Goal: Task Accomplishment & Management: Complete application form

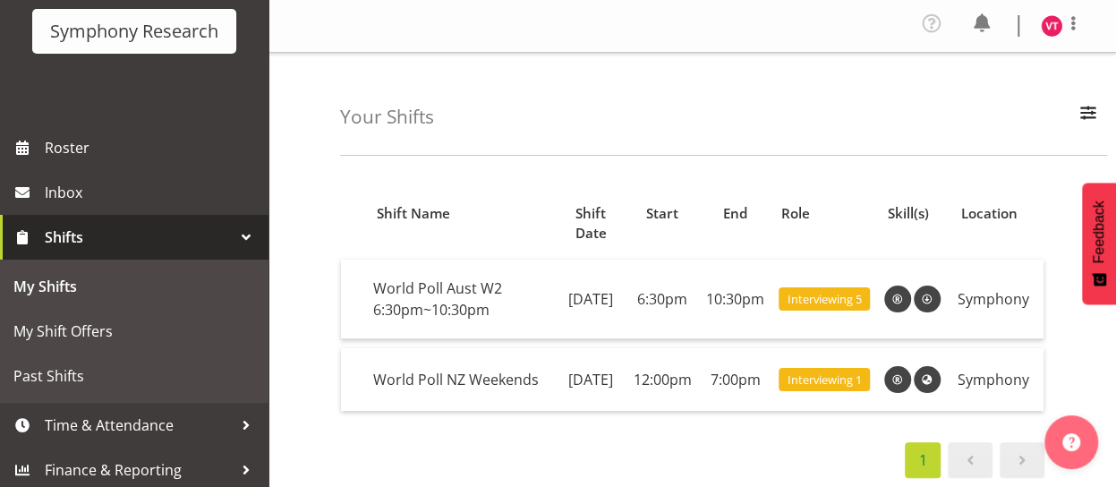
scroll to position [125, 0]
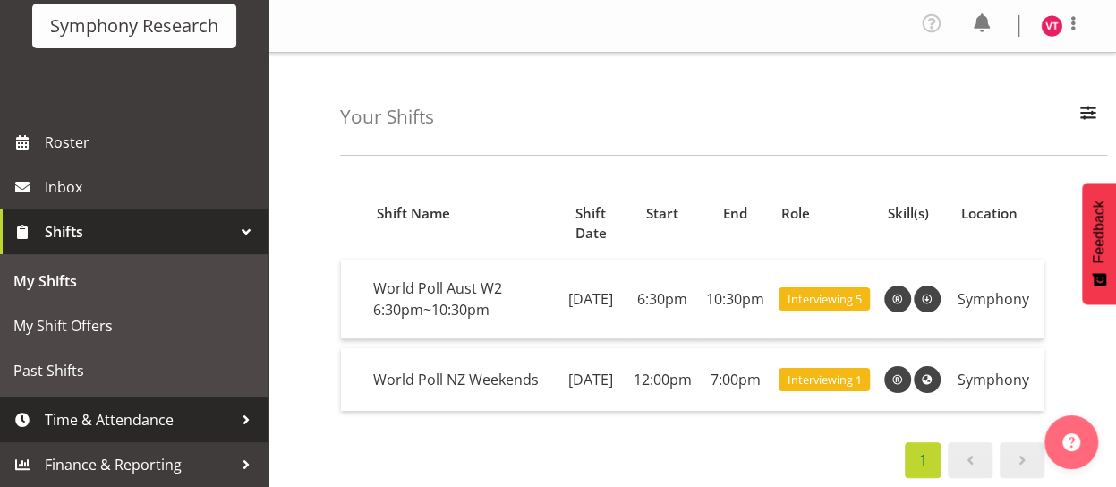
click at [121, 426] on span "Time & Attendance" at bounding box center [139, 419] width 188 height 27
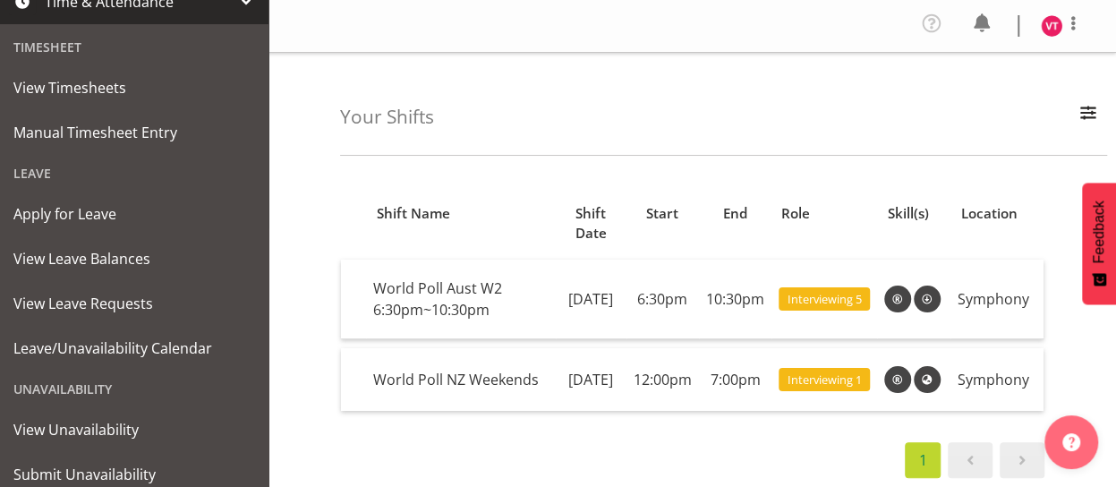
scroll to position [459, 0]
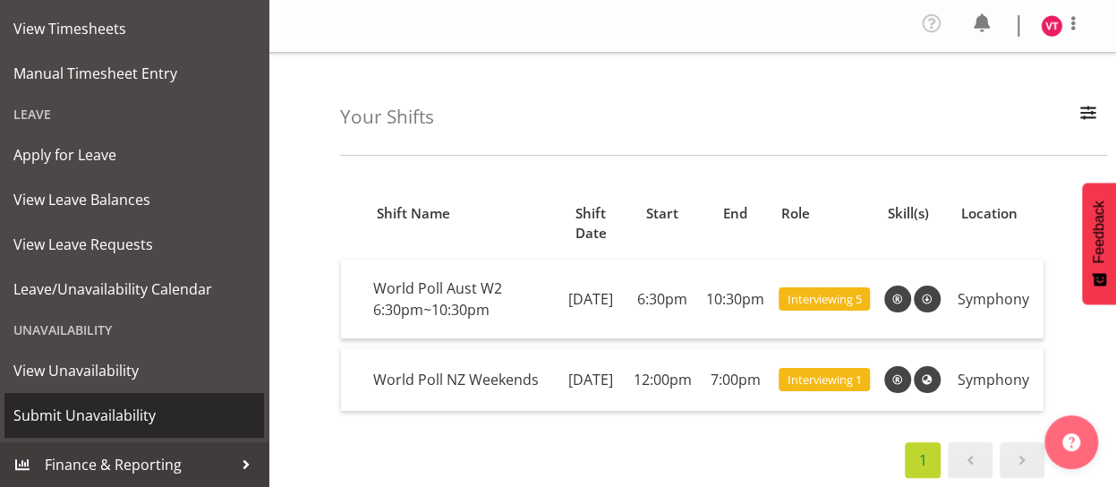
click at [134, 414] on span "Submit Unavailability" at bounding box center [134, 415] width 242 height 27
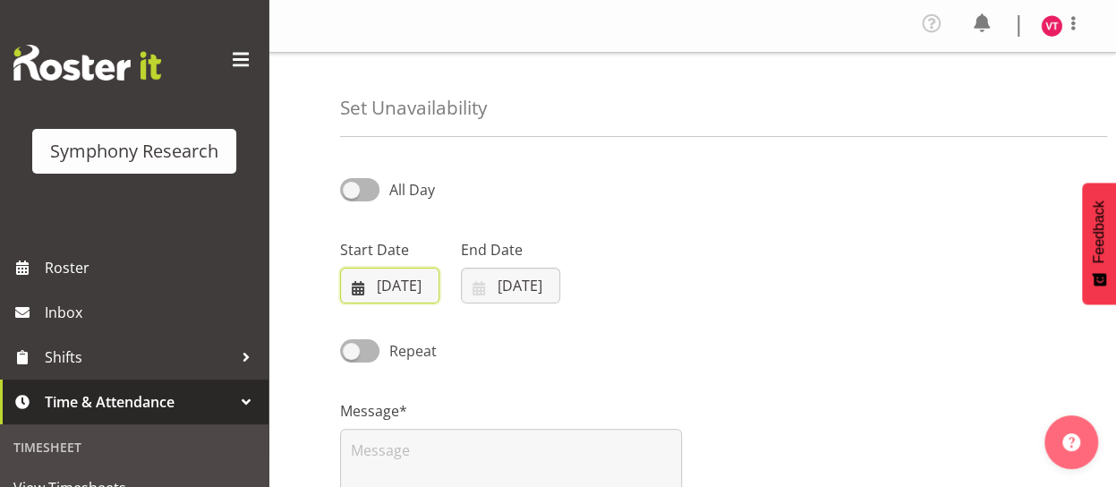
click at [382, 285] on input "04/09/2025" at bounding box center [389, 286] width 99 height 36
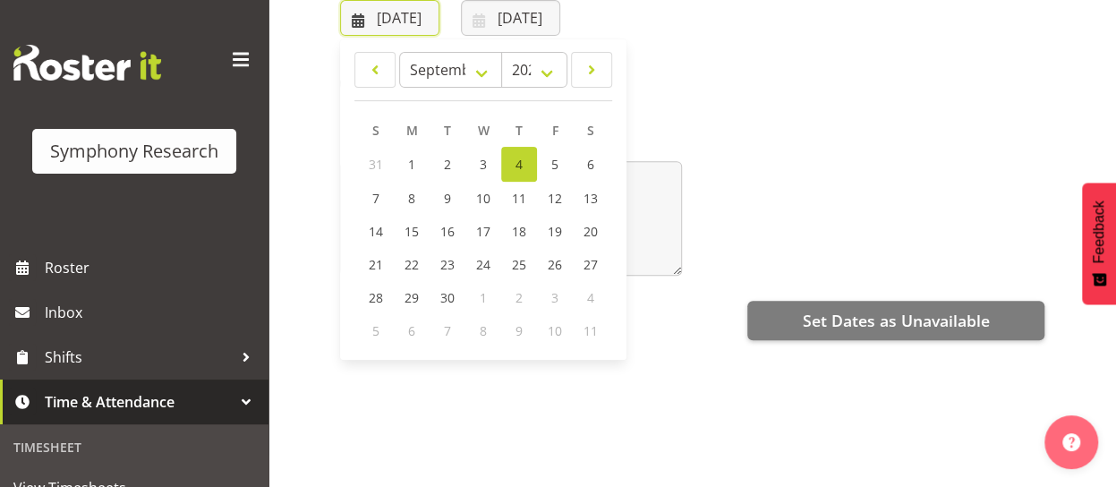
scroll to position [270, 0]
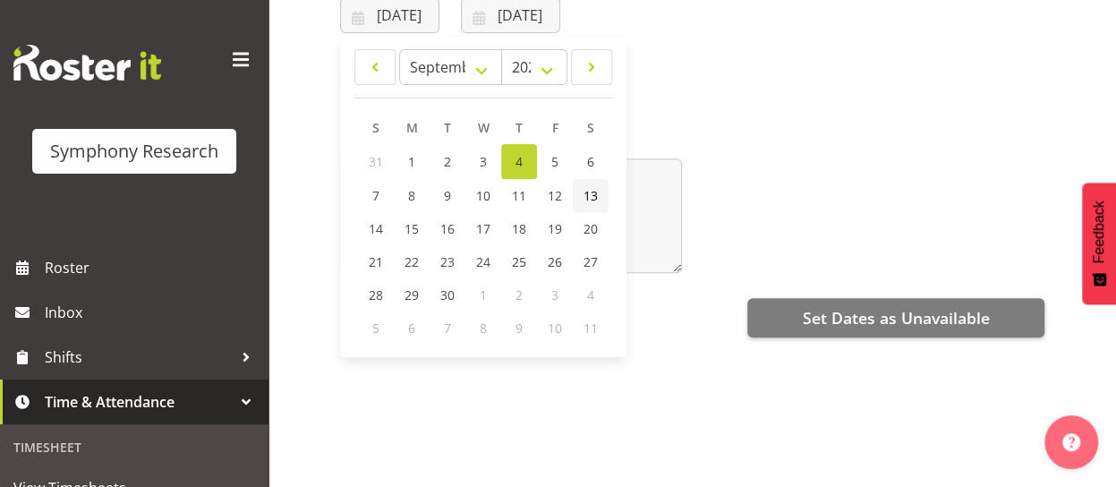
click at [594, 196] on span "13" at bounding box center [590, 195] width 14 height 17
type input "13/09/2025"
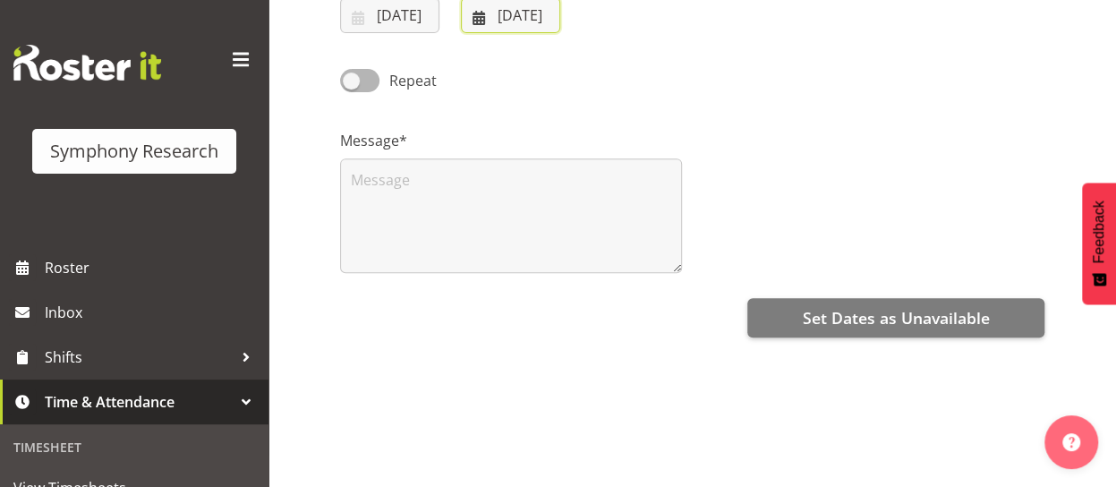
click at [494, 15] on input "04/09/2025" at bounding box center [510, 15] width 99 height 36
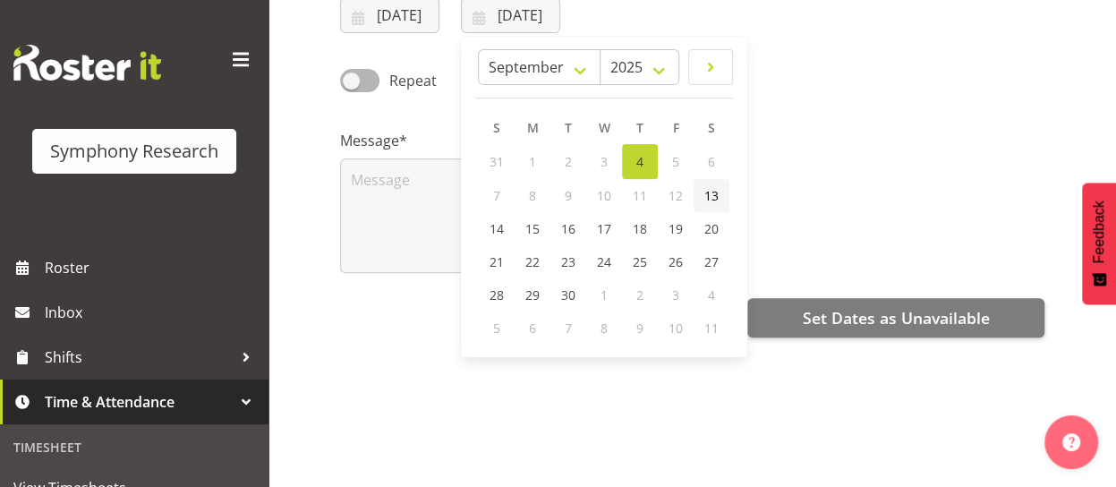
click at [716, 196] on span "13" at bounding box center [711, 195] width 14 height 17
type input "13/09/2025"
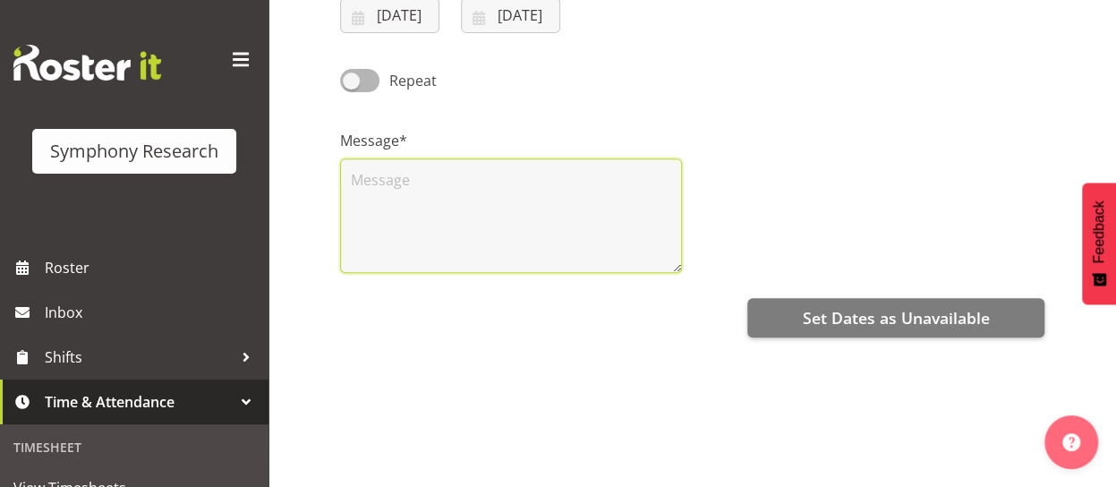
click at [383, 178] on textarea at bounding box center [511, 215] width 342 height 115
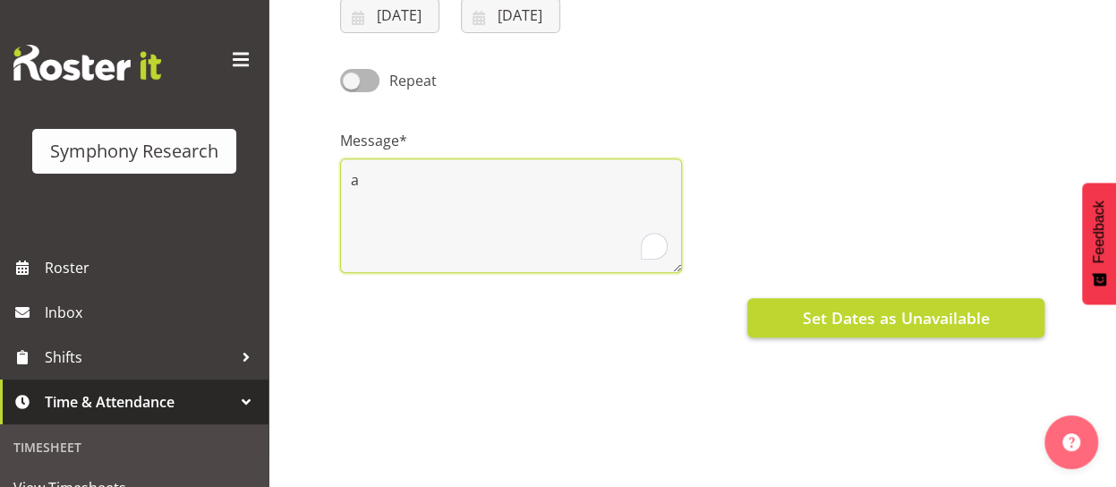
type textarea "a"
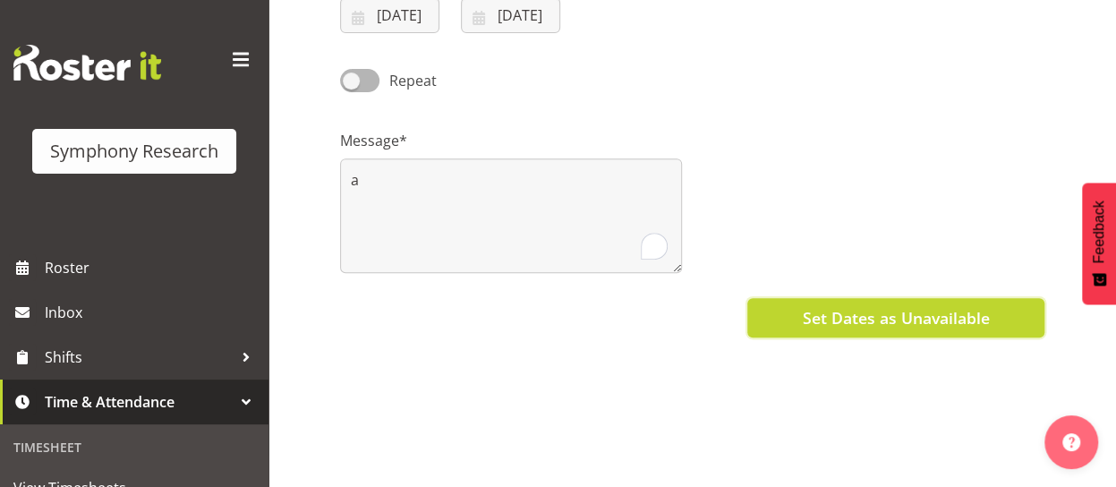
click at [782, 325] on button "Set Dates as Unavailable" at bounding box center [895, 317] width 297 height 39
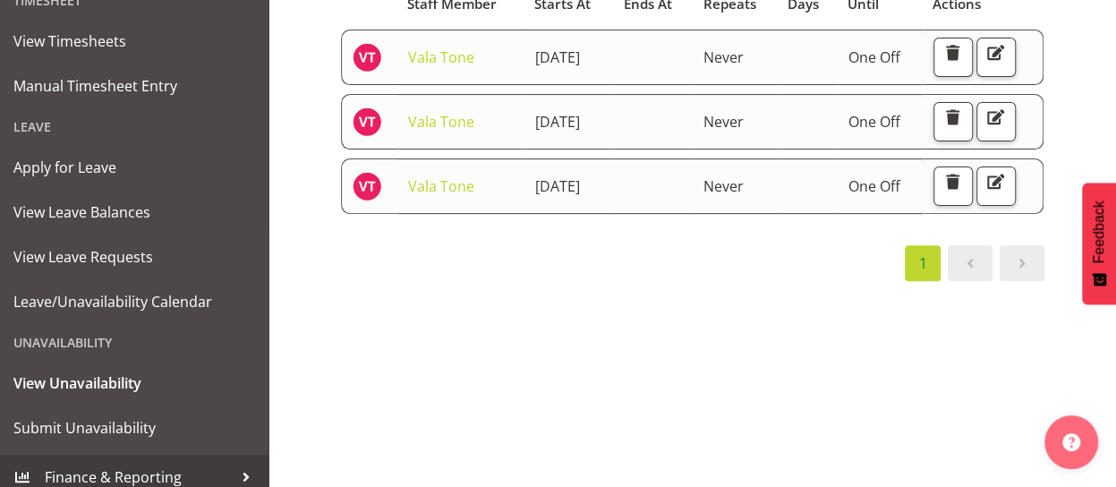
scroll to position [443, 0]
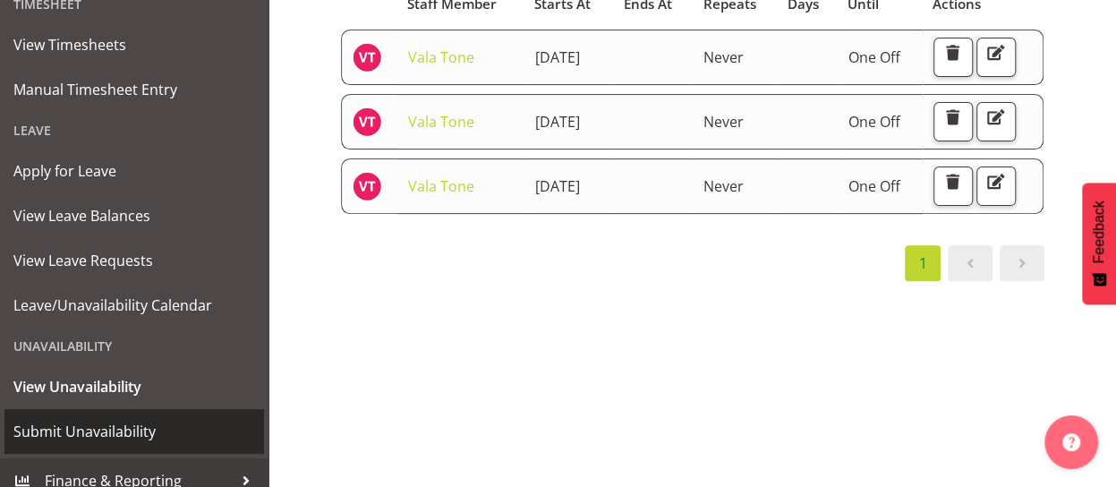
click at [126, 434] on span "Submit Unavailability" at bounding box center [134, 431] width 242 height 27
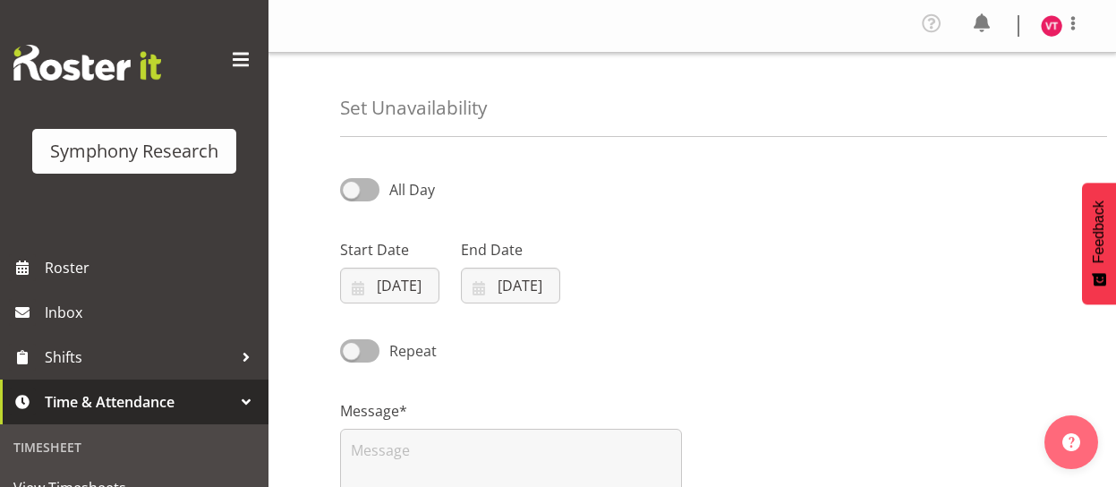
select select "8"
select select "2025"
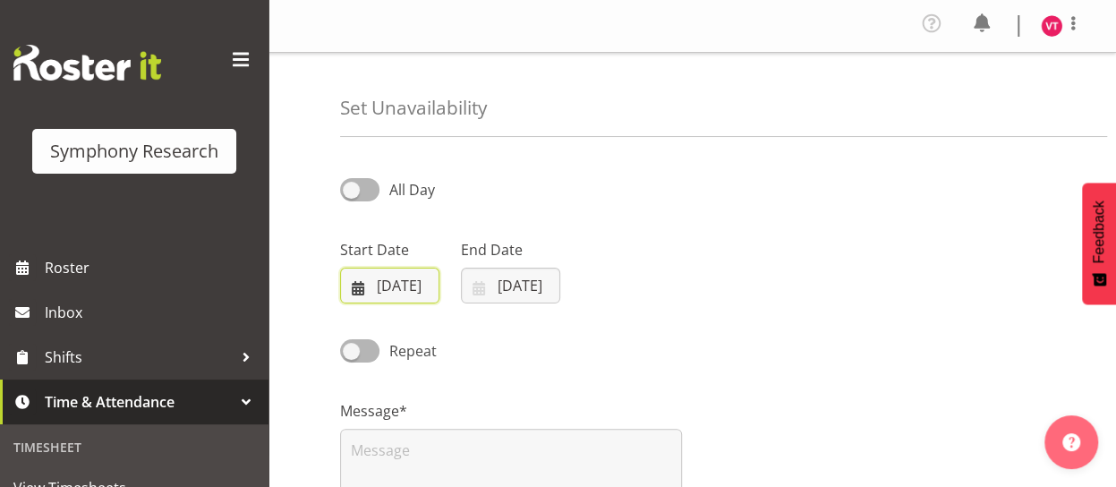
click at [365, 283] on input "[DATE]" at bounding box center [389, 286] width 99 height 36
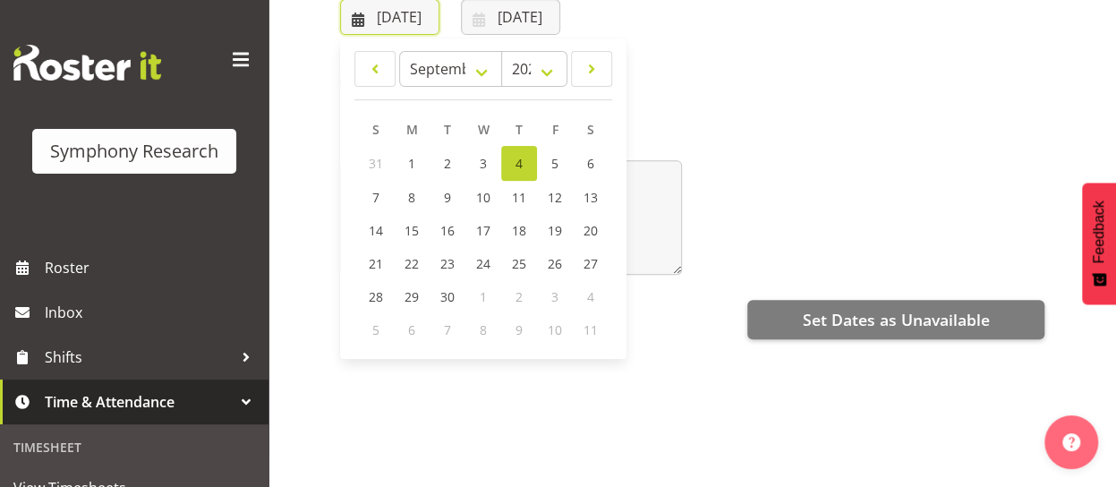
scroll to position [264, 0]
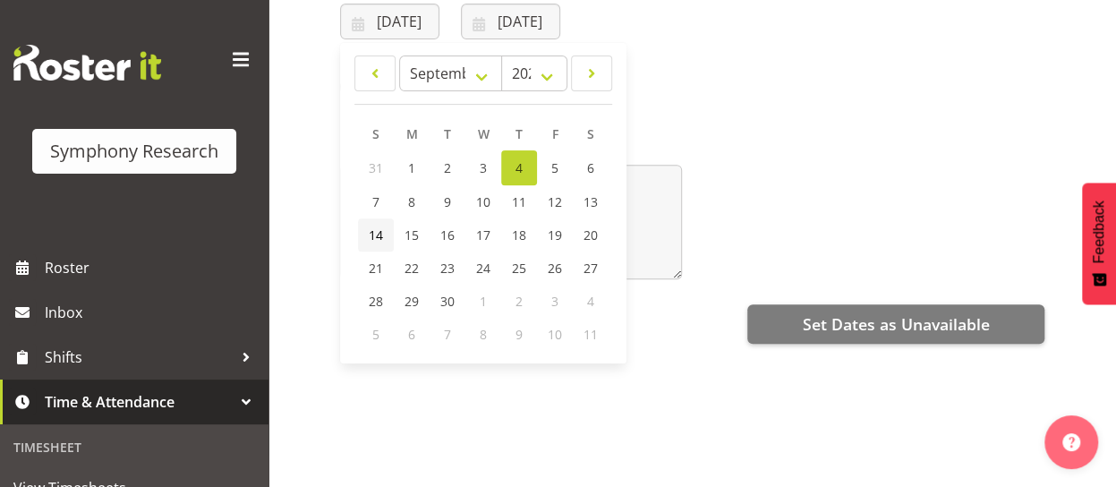
click at [377, 237] on span "14" at bounding box center [376, 234] width 14 height 17
type input "14/09/2025"
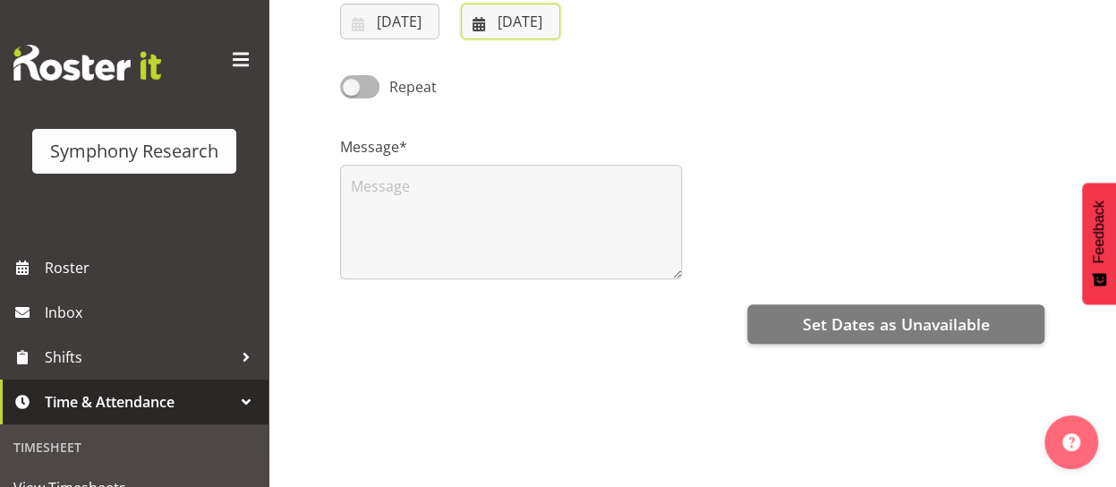
click at [508, 27] on input "04/09/2025" at bounding box center [510, 22] width 99 height 36
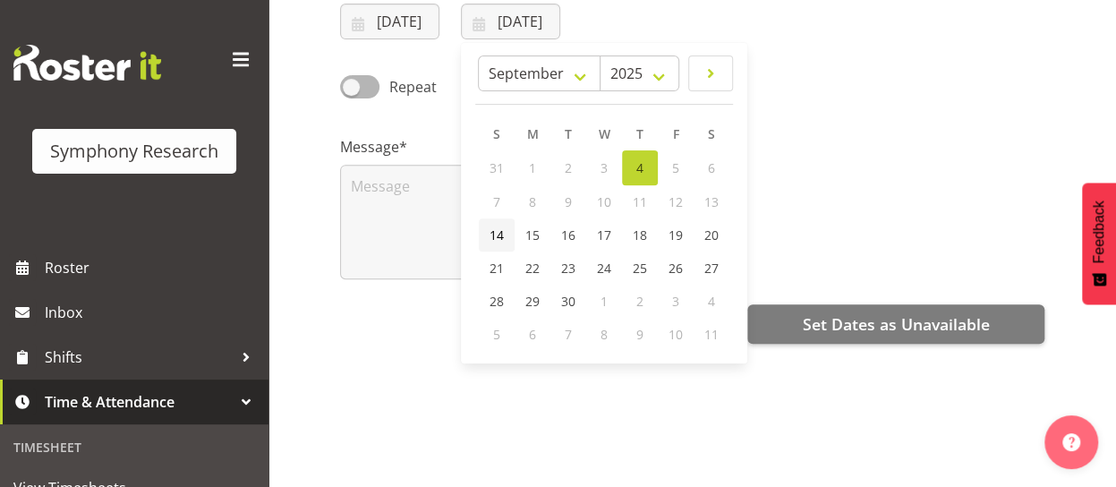
click at [497, 234] on span "14" at bounding box center [496, 234] width 14 height 17
type input "14/09/2025"
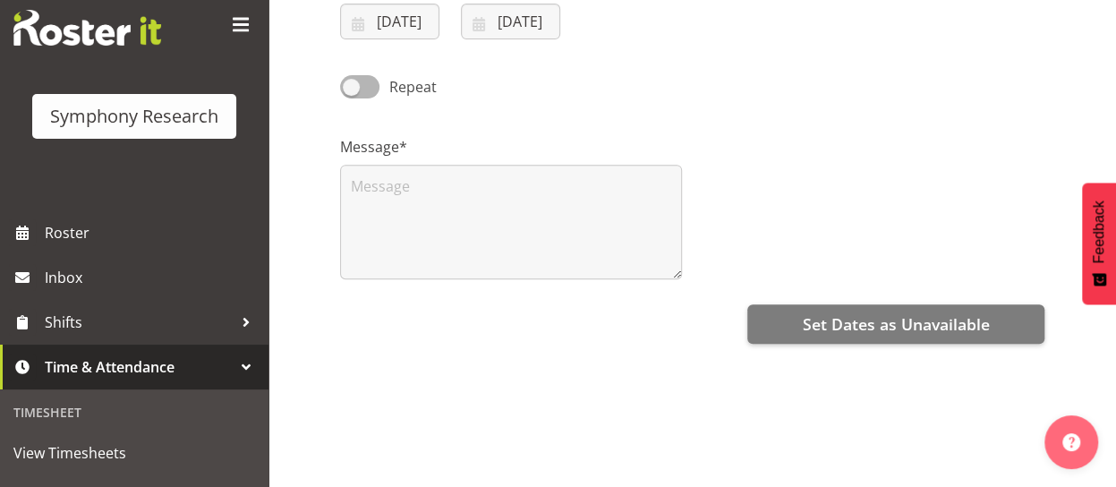
scroll to position [29, 0]
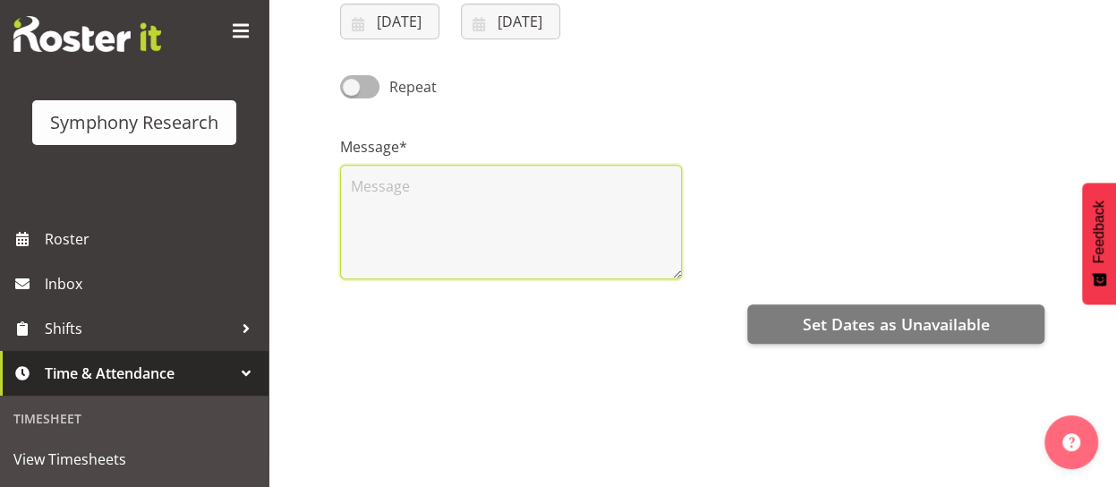
click at [394, 191] on textarea at bounding box center [511, 222] width 342 height 115
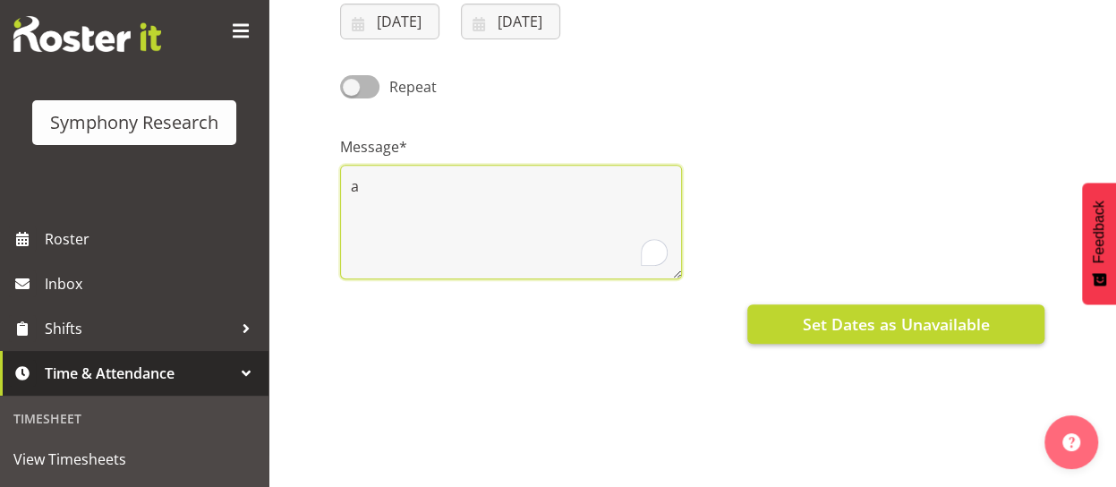
type textarea "a"
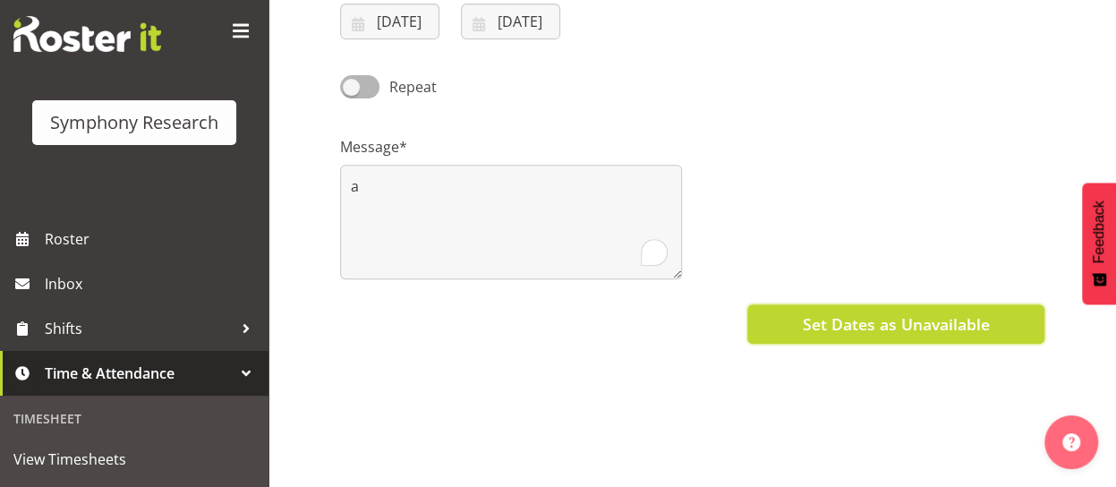
click at [810, 325] on span "Set Dates as Unavailable" at bounding box center [895, 323] width 187 height 23
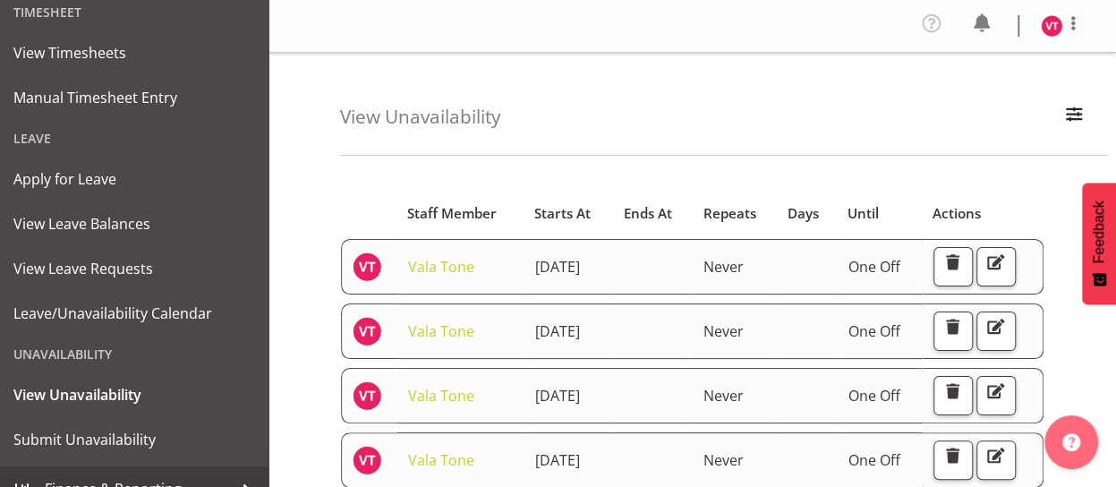
scroll to position [459, 0]
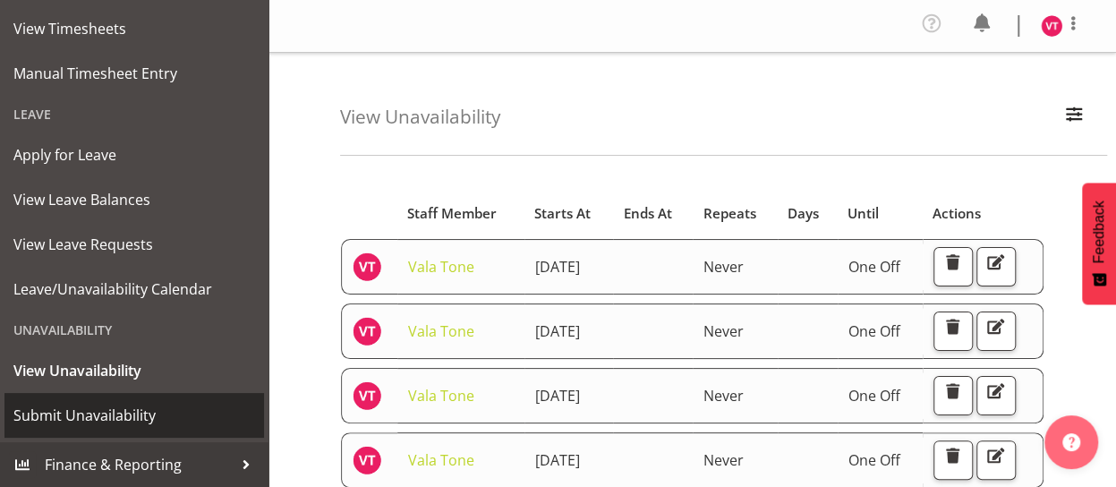
click at [127, 421] on span "Submit Unavailability" at bounding box center [134, 415] width 242 height 27
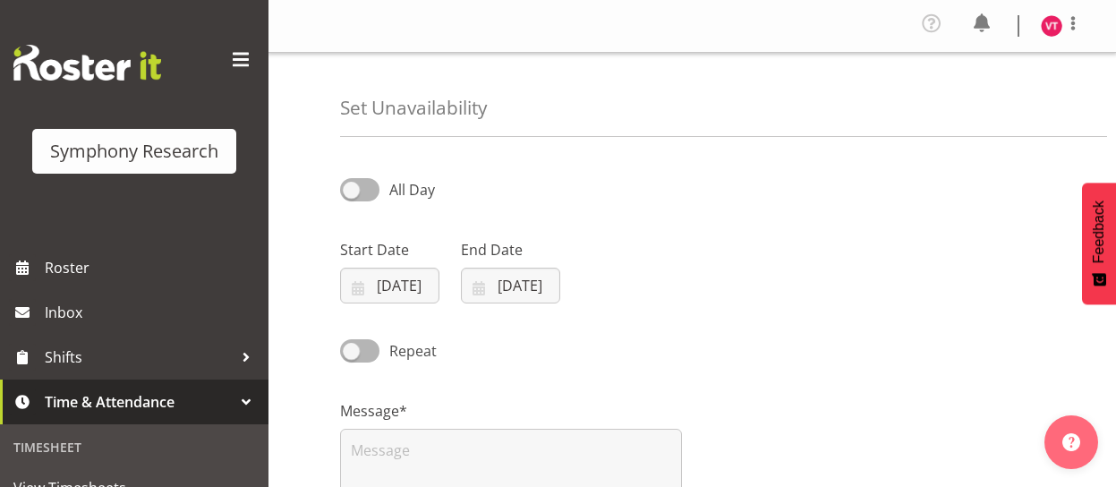
select select "8"
select select "2025"
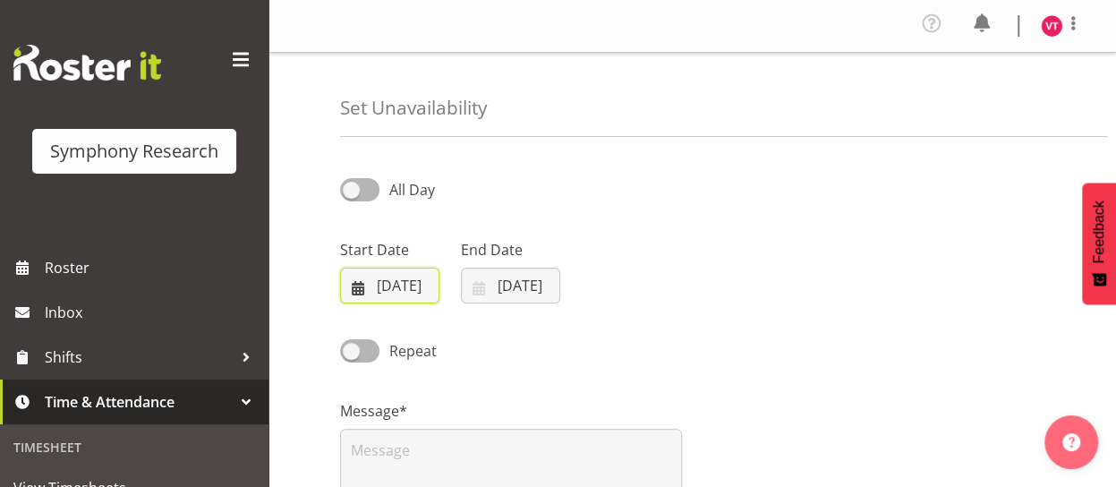
click at [357, 285] on input "04/09/2025" at bounding box center [389, 286] width 99 height 36
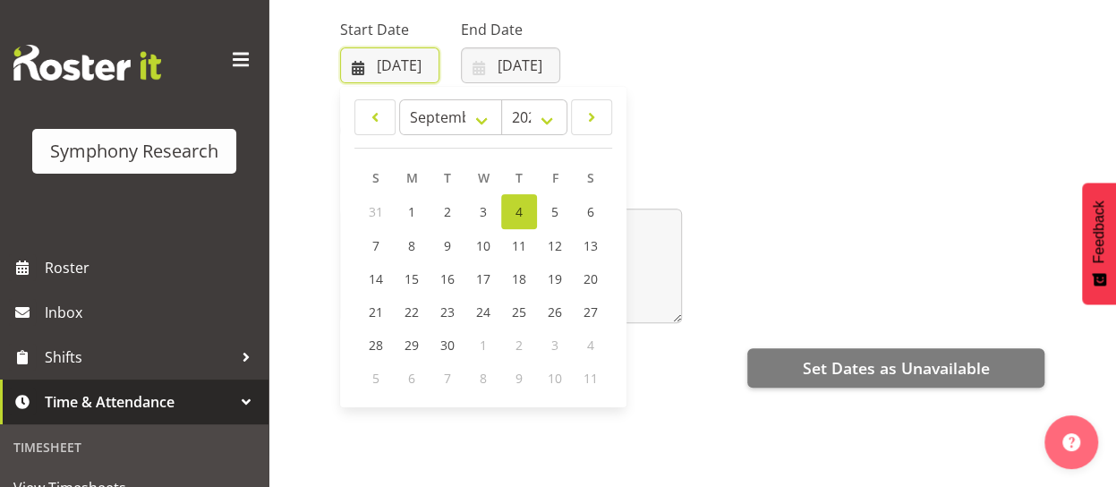
scroll to position [222, 0]
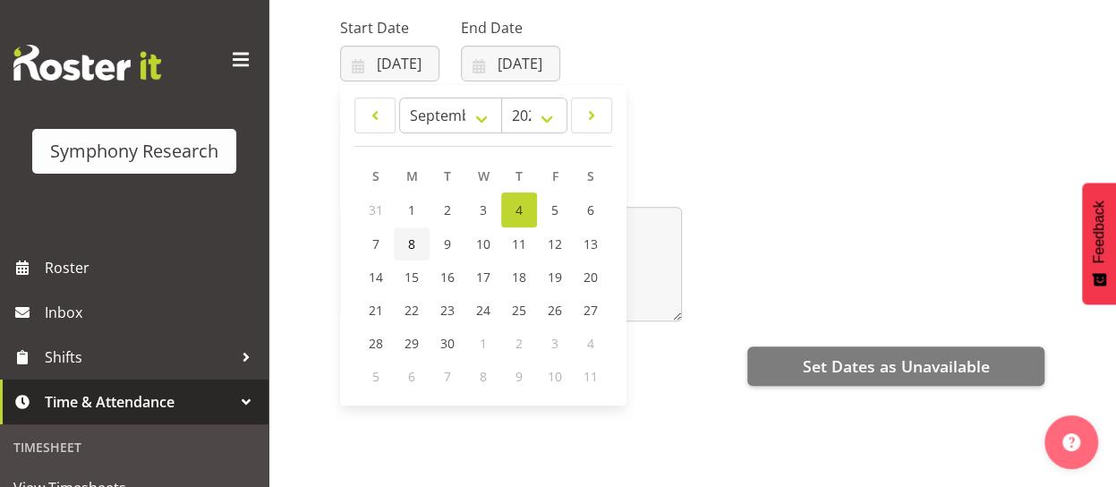
click at [412, 240] on span "8" at bounding box center [411, 243] width 7 height 17
type input "08/09/2025"
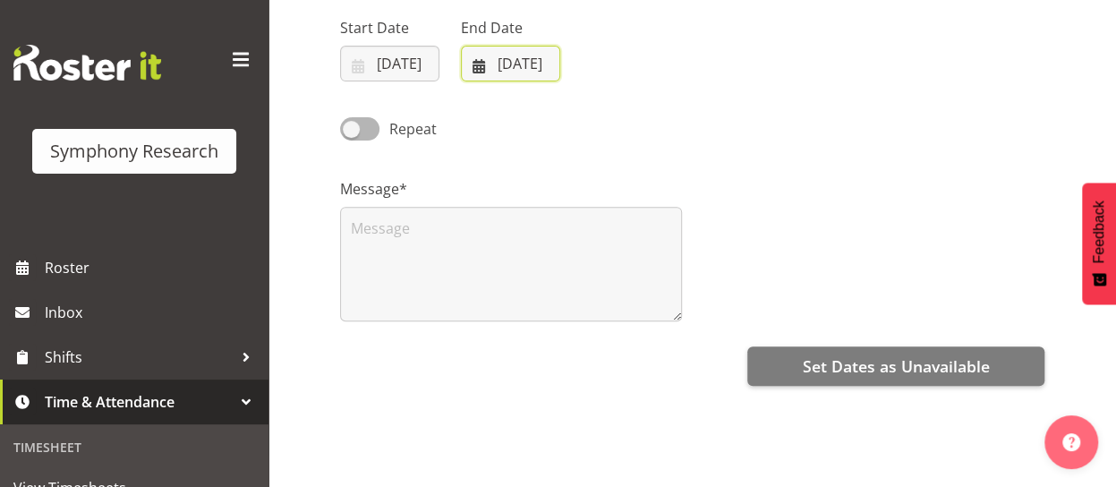
click at [480, 62] on input "04/09/2025" at bounding box center [510, 64] width 99 height 36
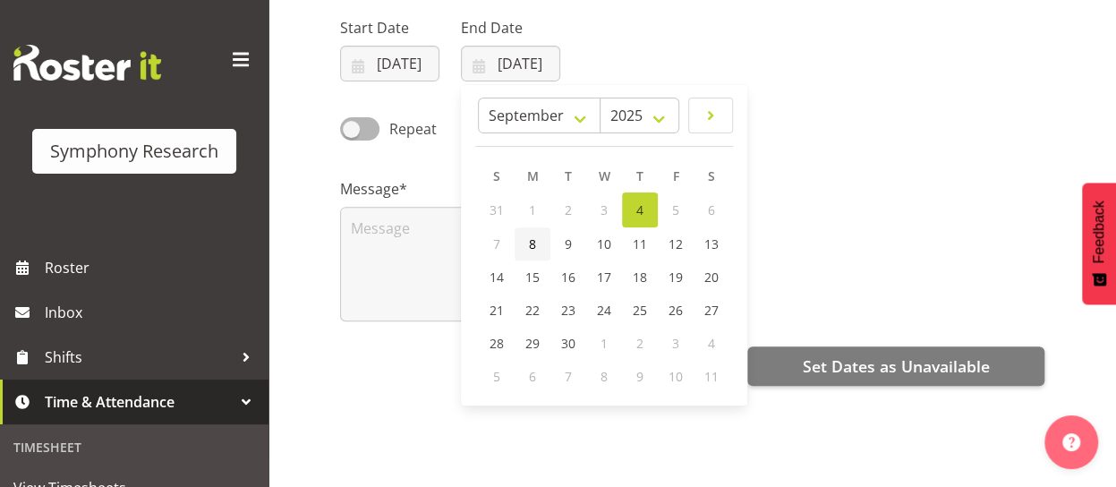
click at [527, 239] on link "8" at bounding box center [532, 243] width 36 height 33
type input "08/09/2025"
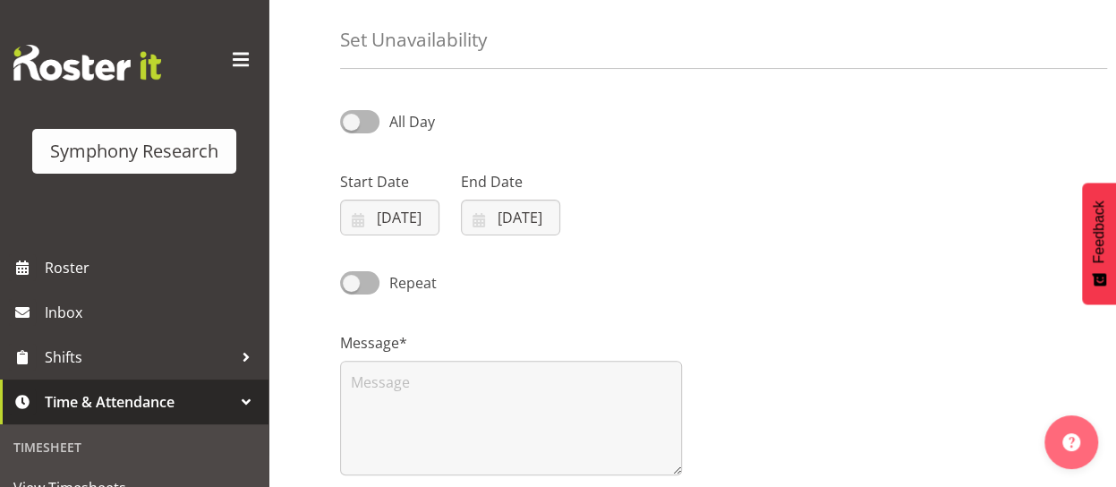
scroll to position [66, 0]
click at [356, 123] on span at bounding box center [359, 123] width 39 height 22
click at [352, 123] on input "All Day" at bounding box center [346, 123] width 12 height 12
checkbox input "true"
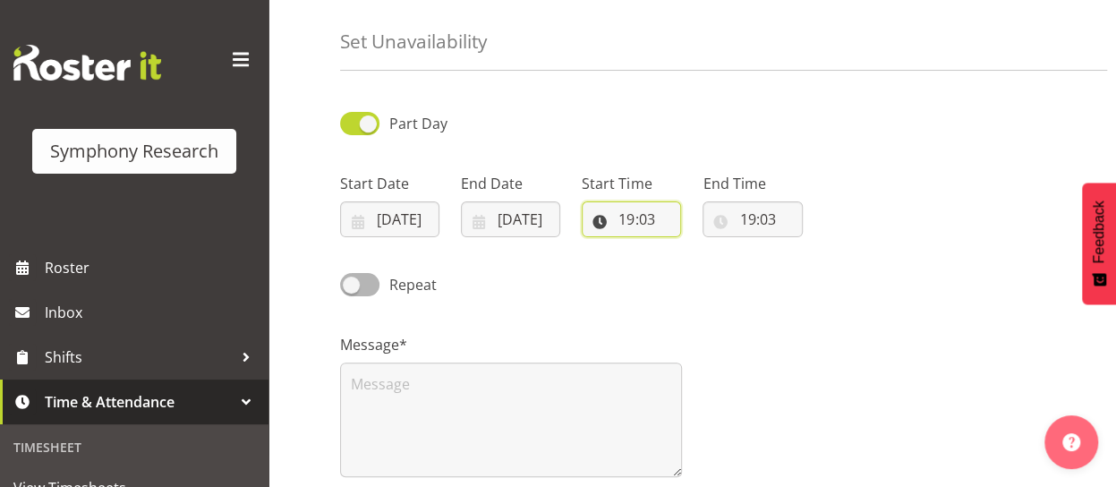
click at [627, 223] on input "19:03" at bounding box center [631, 219] width 99 height 36
click at [705, 266] on select "00 01 02 03 04 05 06 07 08 09 10 11 12 13 14 15 16 17 18 19 20 21 22 23" at bounding box center [704, 266] width 40 height 36
select select "9"
click at [684, 248] on select "00 01 02 03 04 05 06 07 08 09 10 11 12 13 14 15 16 17 18 19 20 21 22 23" at bounding box center [704, 266] width 40 height 36
type input "09:03"
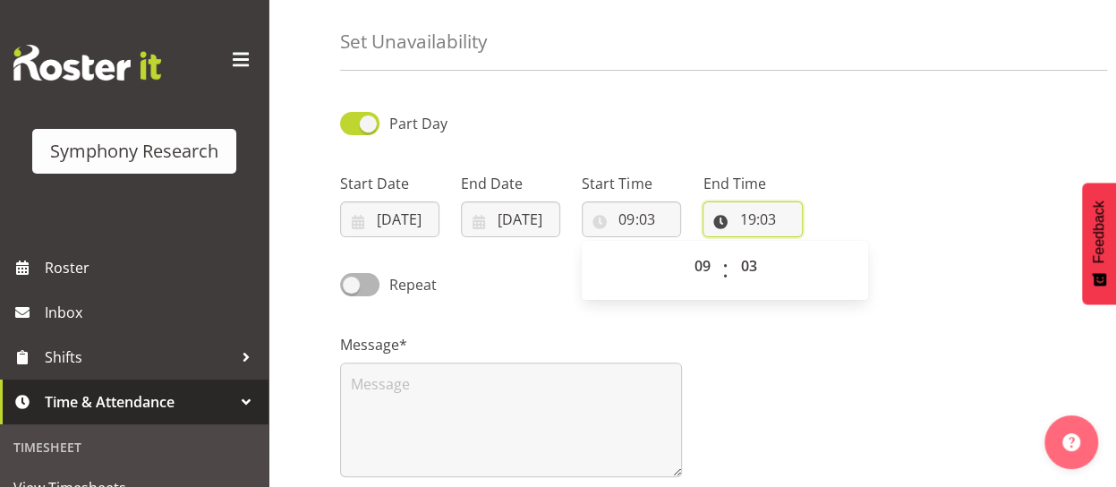
click at [733, 223] on input "19:03" at bounding box center [751, 219] width 99 height 36
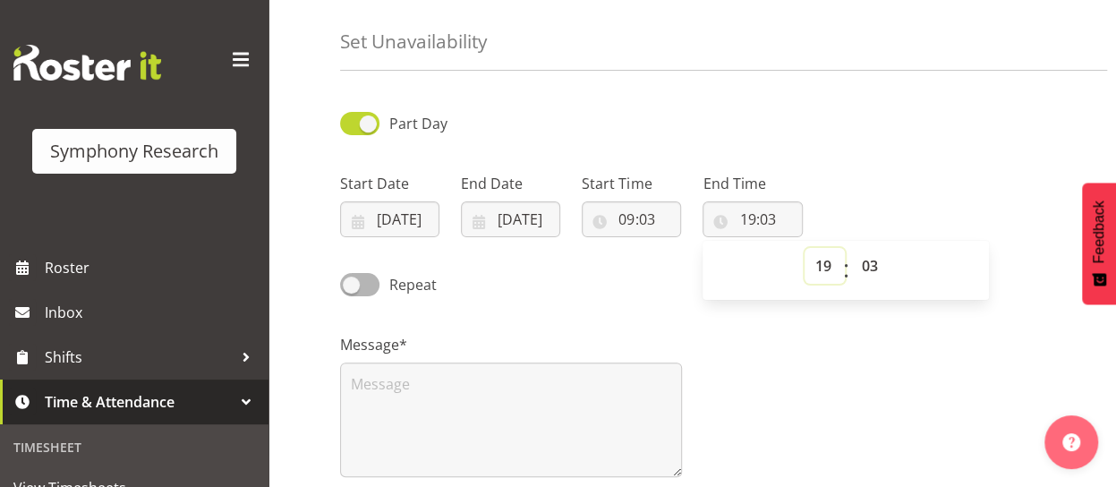
click at [820, 262] on select "00 01 02 03 04 05 06 07 08 09 10 11 12 13 14 15 16 17 18 19 20 21 22 23" at bounding box center [824, 266] width 40 height 36
select select "16"
click at [804, 248] on select "00 01 02 03 04 05 06 07 08 09 10 11 12 13 14 15 16 17 18 19 20 21 22 23" at bounding box center [824, 266] width 40 height 36
type input "16:03"
click at [874, 269] on select "00 01 02 03 04 05 06 07 08 09 10 11 12 13 14 15 16 17 18 19 20 21 22 23 24 25 2…" at bounding box center [871, 266] width 40 height 36
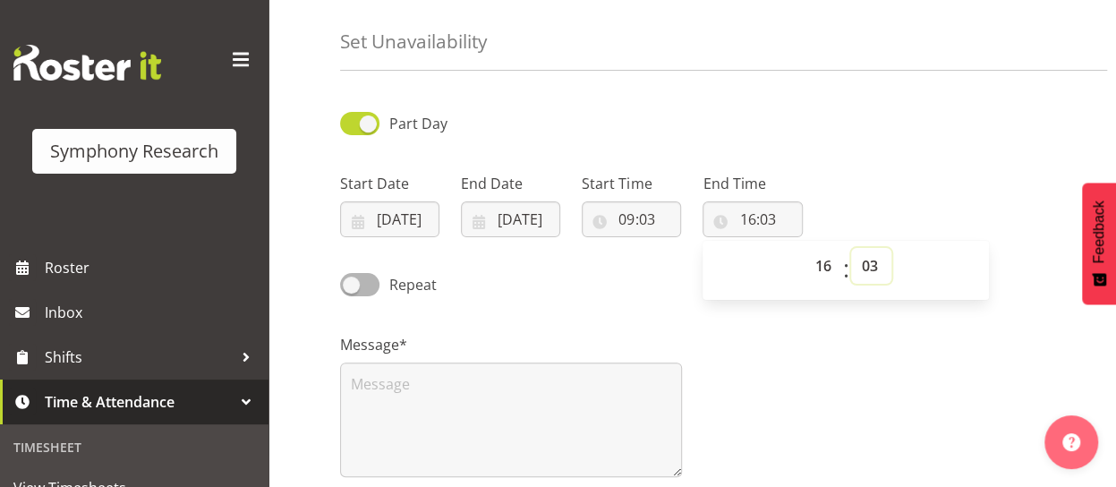
select select "30"
click at [851, 248] on select "00 01 02 03 04 05 06 07 08 09 10 11 12 13 14 15 16 17 18 19 20 21 22 23 24 25 2…" at bounding box center [871, 266] width 40 height 36
type input "16:30"
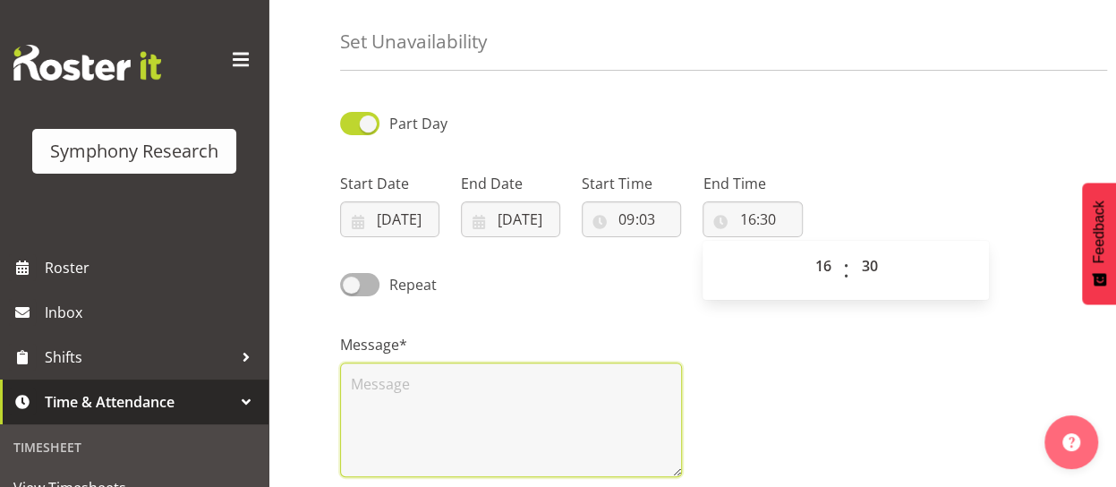
click at [570, 416] on textarea at bounding box center [511, 419] width 342 height 115
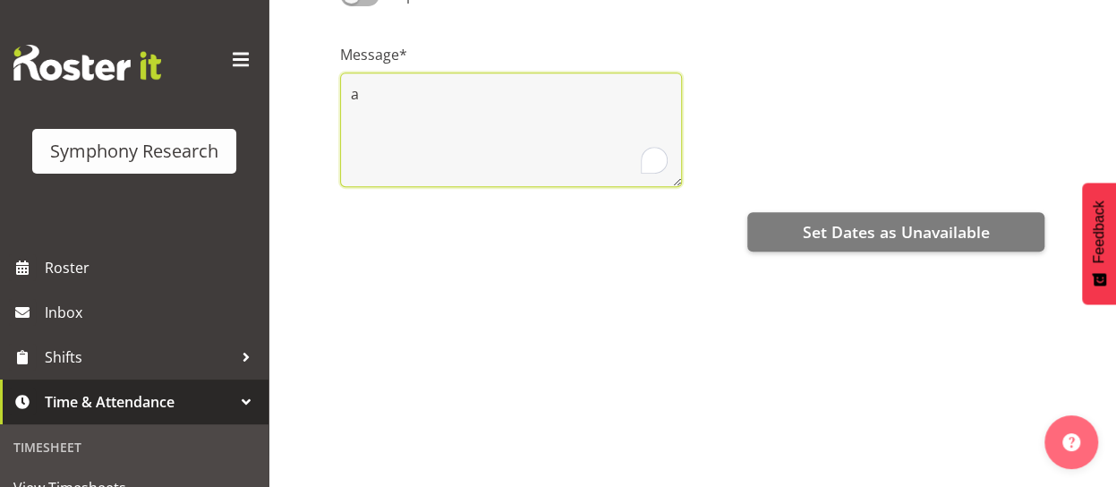
scroll to position [354, 0]
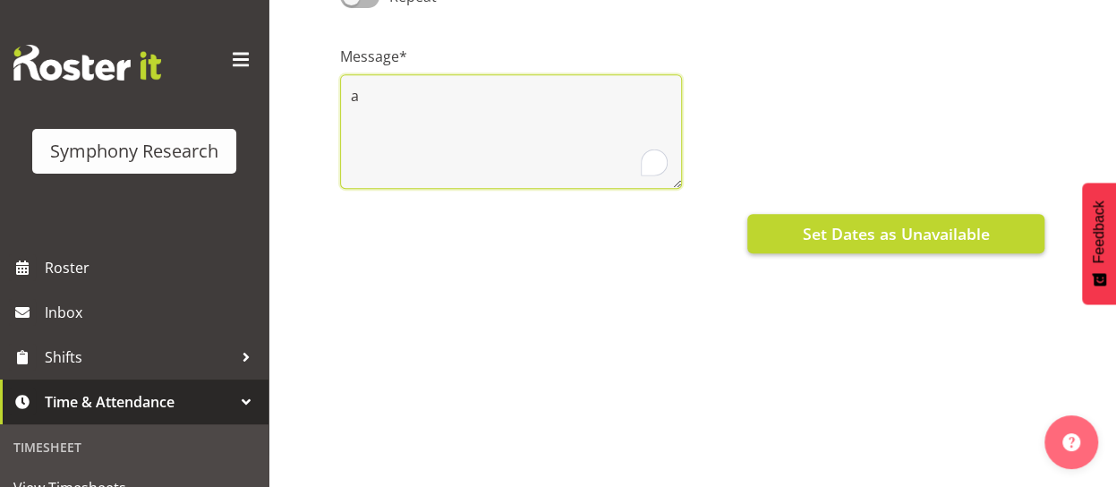
type textarea "a"
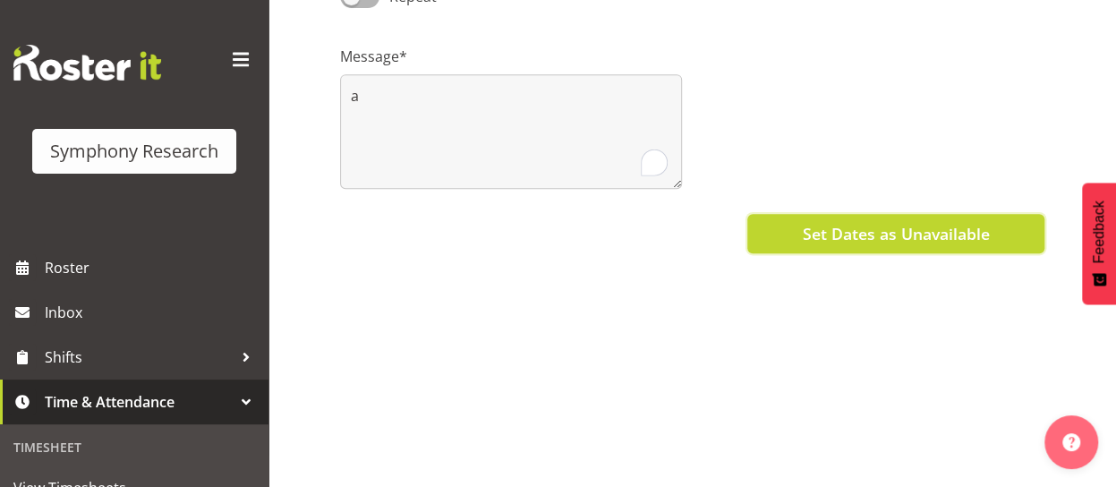
click at [904, 241] on span "Set Dates as Unavailable" at bounding box center [895, 233] width 187 height 23
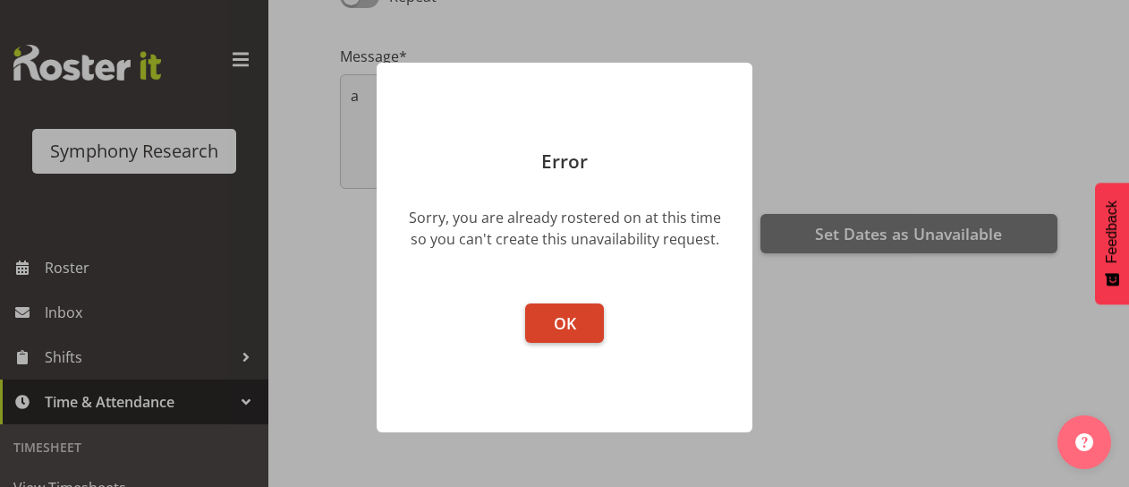
click at [568, 321] on span "OK" at bounding box center [565, 322] width 22 height 21
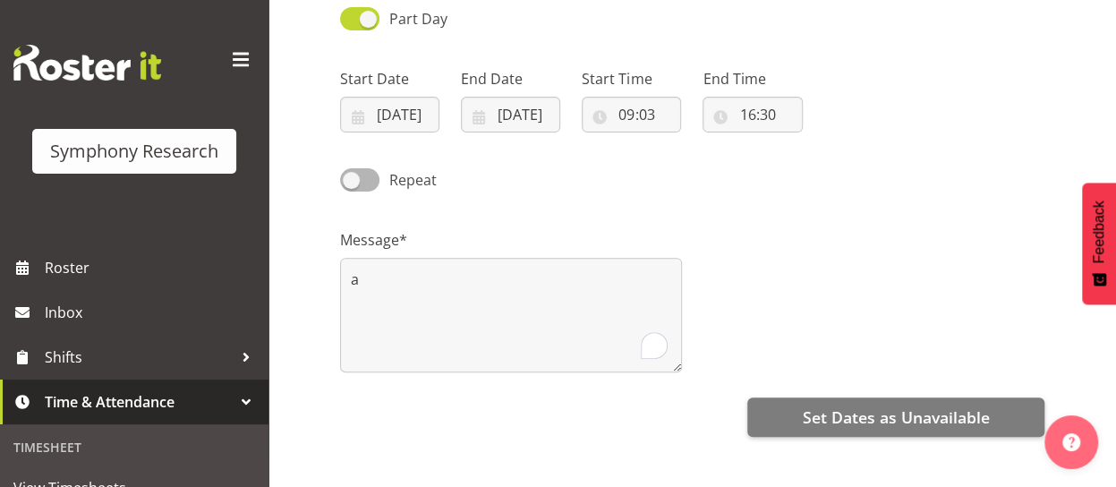
scroll to position [164, 0]
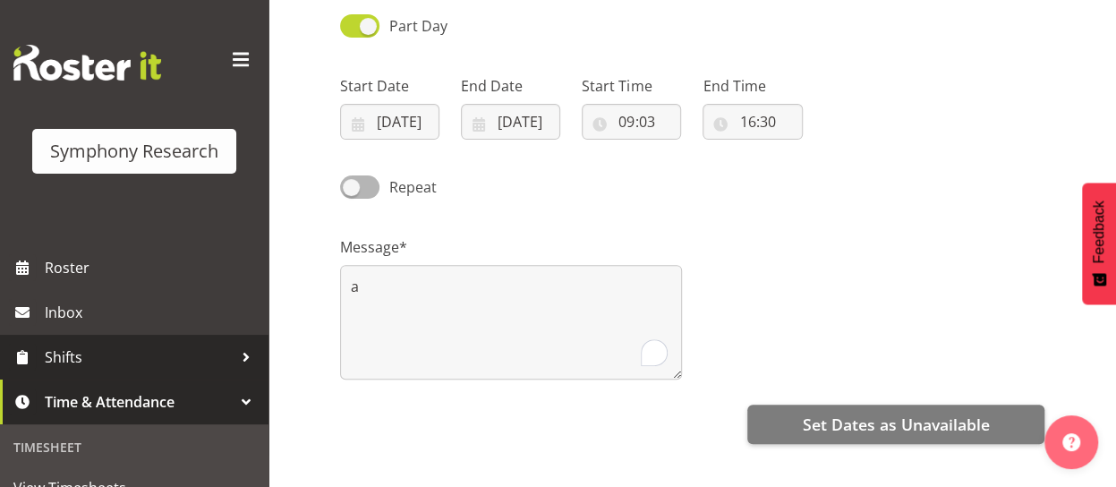
click at [120, 357] on span "Shifts" at bounding box center [139, 357] width 188 height 27
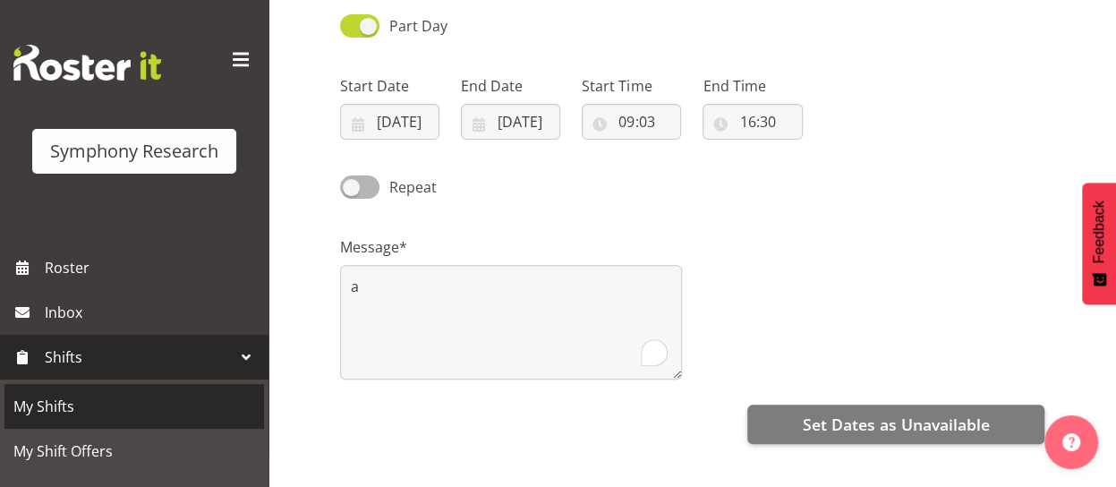
click at [101, 407] on span "My Shifts" at bounding box center [134, 406] width 242 height 27
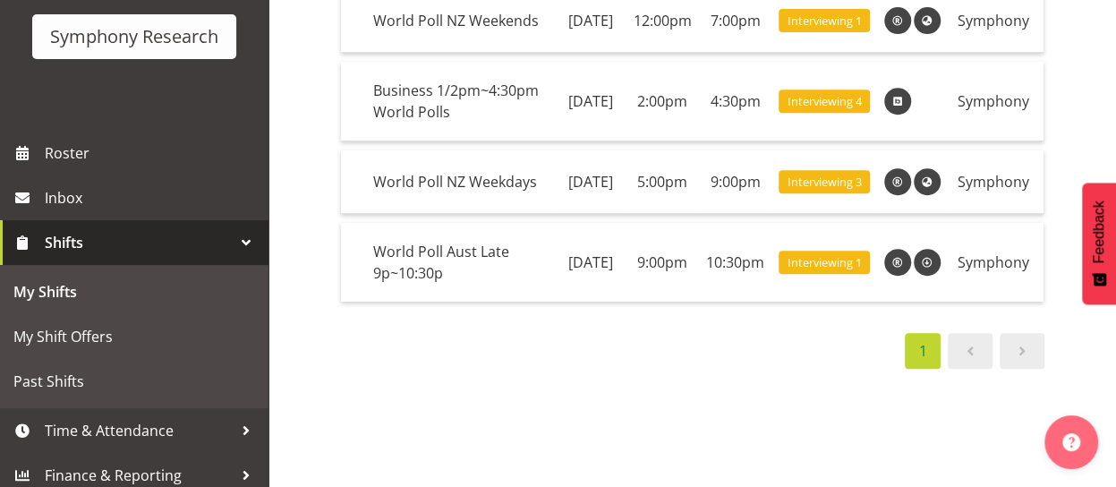
scroll to position [125, 0]
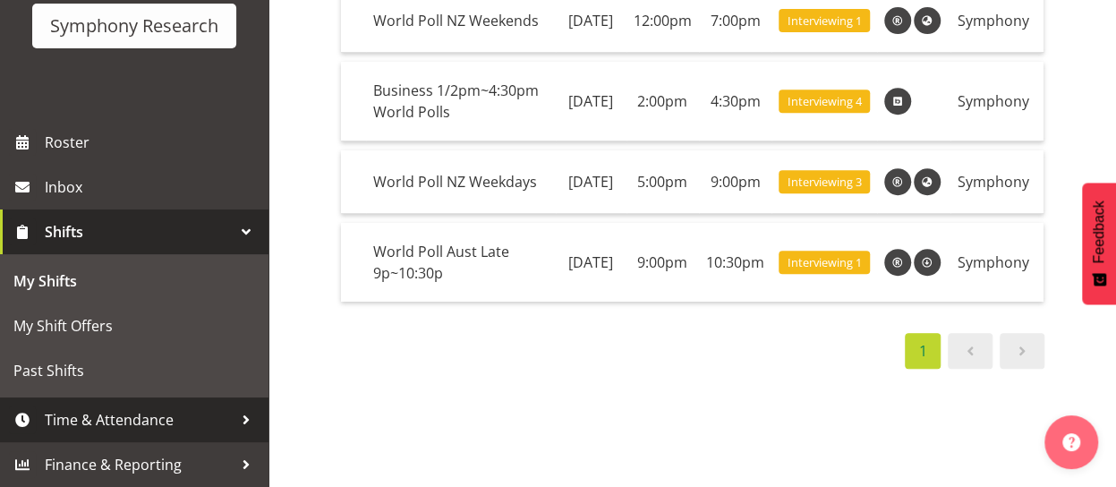
click at [194, 421] on span "Time & Attendance" at bounding box center [139, 419] width 188 height 27
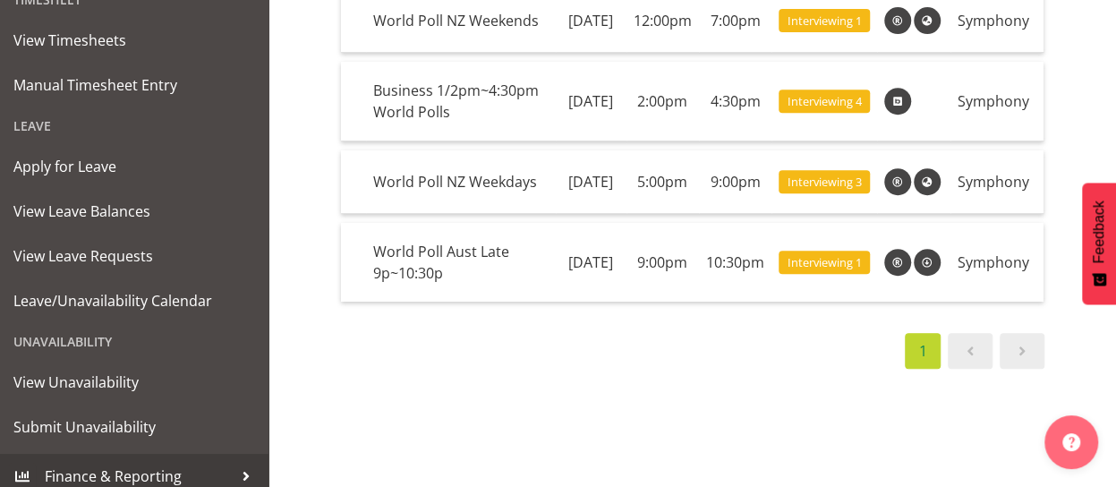
scroll to position [459, 0]
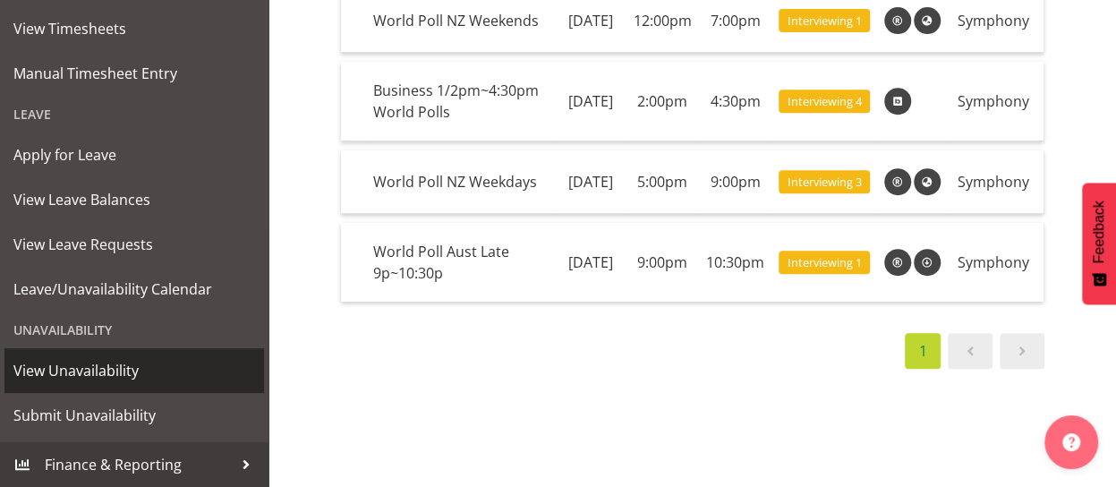
click at [81, 372] on span "View Unavailability" at bounding box center [134, 370] width 242 height 27
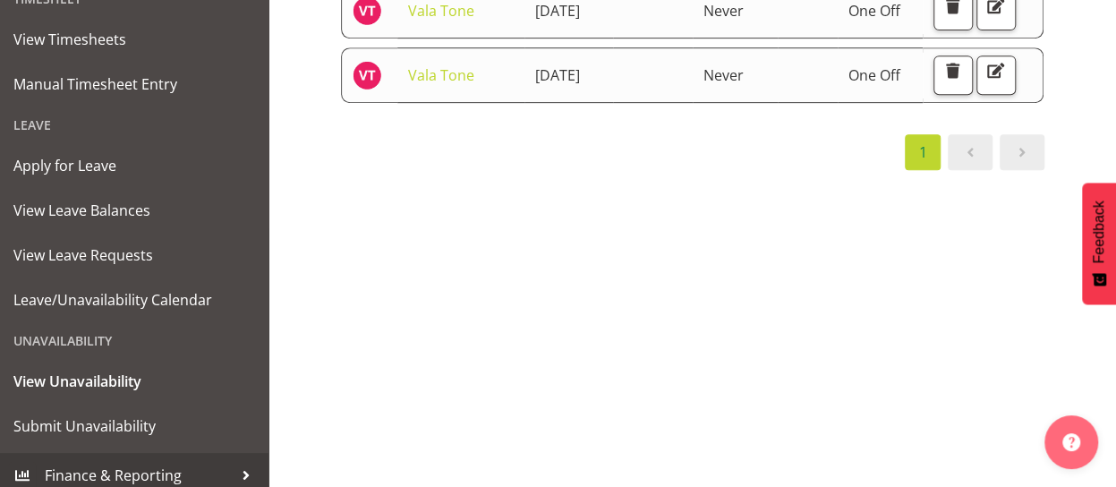
scroll to position [459, 0]
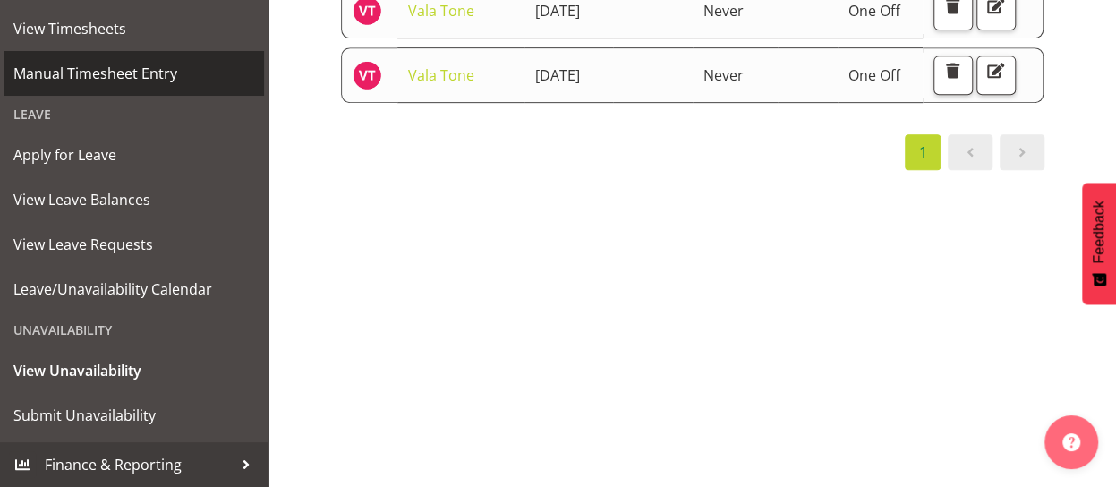
click at [85, 77] on span "Manual Timesheet Entry" at bounding box center [134, 73] width 242 height 27
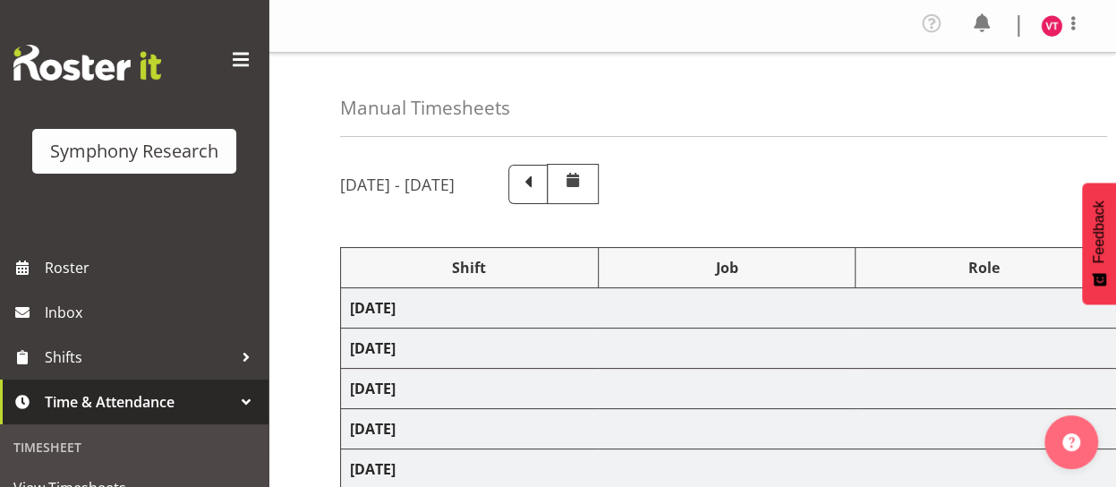
select select "48116"
select select "10527"
select select "47"
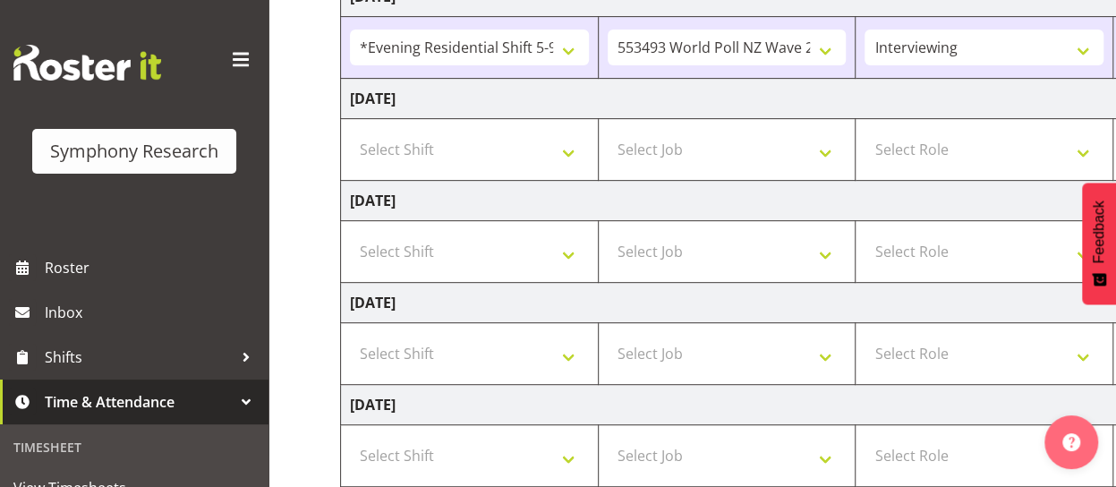
scroll to position [310, 0]
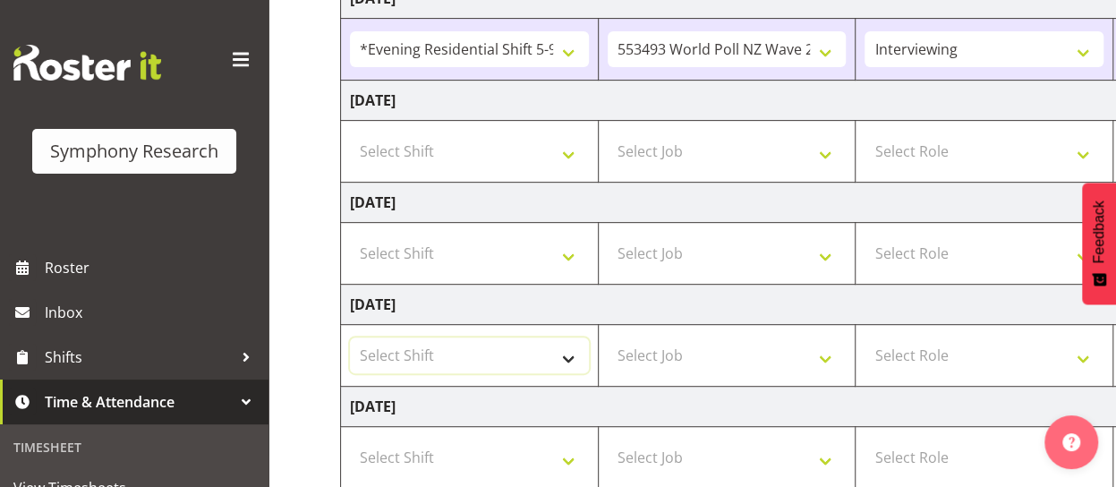
click at [570, 358] on select "Select Shift !!Weekend Residential (Roster IT Shift Label) *Business 9/10am ~ 4…" at bounding box center [469, 355] width 239 height 36
select select "48116"
click at [350, 337] on select "Select Shift !!Weekend Residential (Roster IT Shift Label) *Business 9/10am ~ 4…" at bounding box center [469, 355] width 239 height 36
click at [562, 251] on select "Select Shift !!Weekend Residential (Roster IT Shift Label) *Business 9/10am ~ 4…" at bounding box center [469, 253] width 239 height 36
select select "48116"
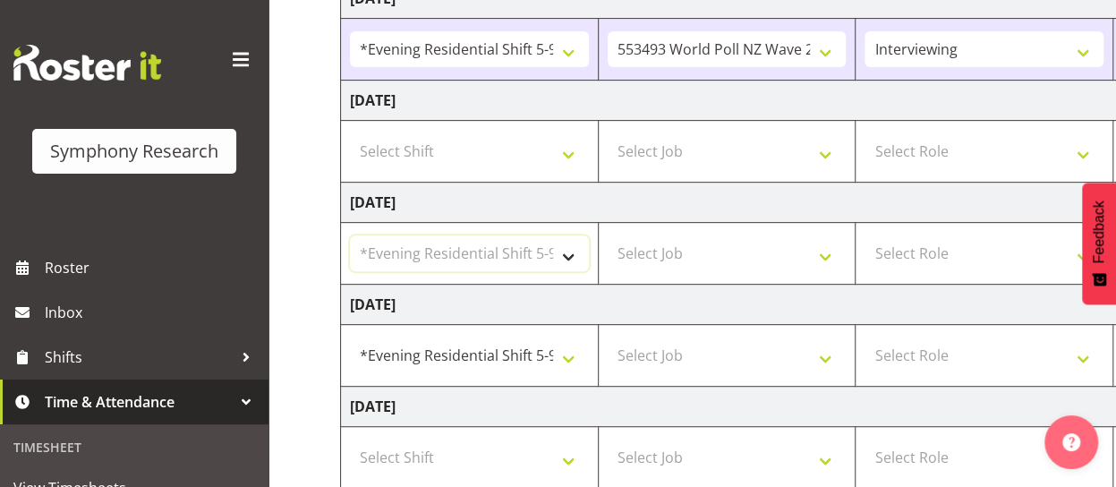
click at [350, 235] on select "Select Shift !!Weekend Residential (Roster IT Shift Label) *Business 9/10am ~ 4…" at bounding box center [469, 253] width 239 height 36
click at [567, 149] on select "Select Shift !!Weekend Residential (Roster IT Shift Label) *Business 9/10am ~ 4…" at bounding box center [469, 151] width 239 height 36
select select "48116"
click at [350, 133] on select "Select Shift !!Weekend Residential (Roster IT Shift Label) *Business 9/10am ~ 4…" at bounding box center [469, 151] width 239 height 36
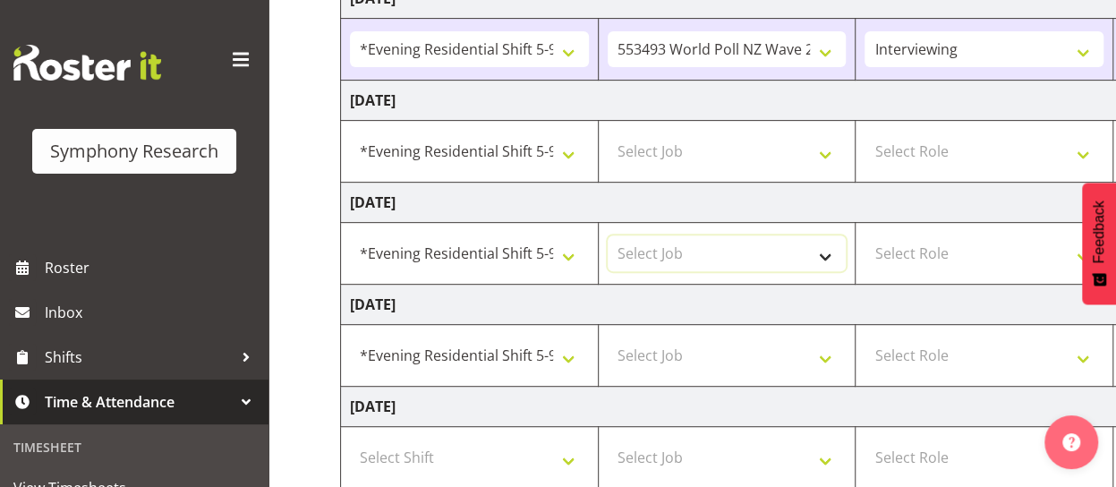
click at [827, 248] on select "Select Job 550060 IF Admin 553492 World Poll Aus Wave 2 Main 2025 553493 World …" at bounding box center [727, 253] width 239 height 36
select select "10527"
click at [608, 235] on select "Select Job 550060 IF Admin 553492 World Poll Aus Wave 2 Main 2025 553493 World …" at bounding box center [727, 253] width 239 height 36
click at [823, 149] on select "Select Job 550060 IF Admin 553492 World Poll Aus Wave 2 Main 2025 553493 World …" at bounding box center [727, 151] width 239 height 36
select select "10527"
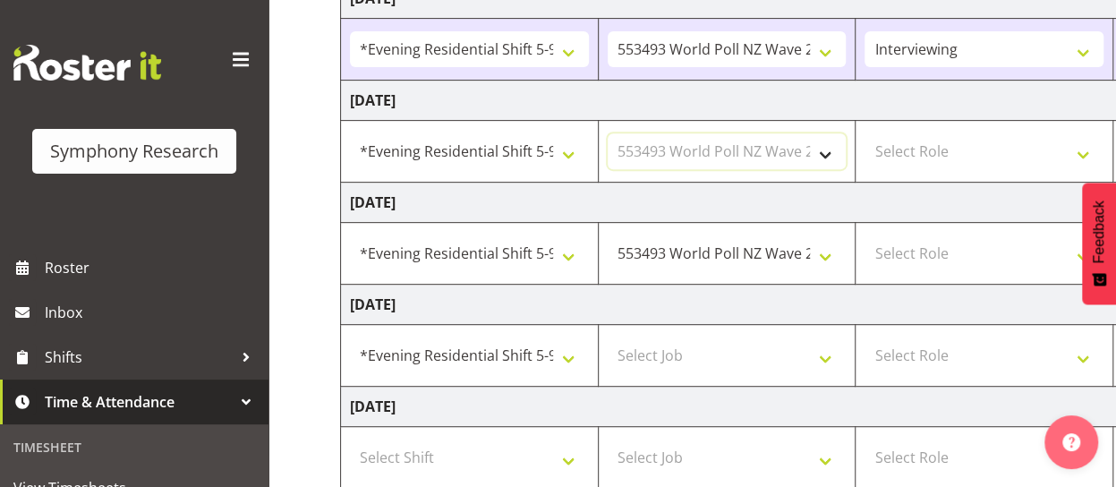
click at [608, 133] on select "Select Job 550060 IF Admin 553492 World Poll Aus Wave 2 Main 2025 553493 World …" at bounding box center [727, 151] width 239 height 36
click at [574, 148] on select "!!Weekend Residential (Roster IT Shift Label) *Business 9/10am ~ 4:30pm *Busine…" at bounding box center [469, 151] width 239 height 36
select select "103"
click at [350, 133] on select "!!Weekend Residential (Roster IT Shift Label) *Business 9/10am ~ 4:30pm *Busine…" at bounding box center [469, 151] width 239 height 36
click at [999, 146] on select "Select Role Briefing Interviewing" at bounding box center [983, 151] width 239 height 36
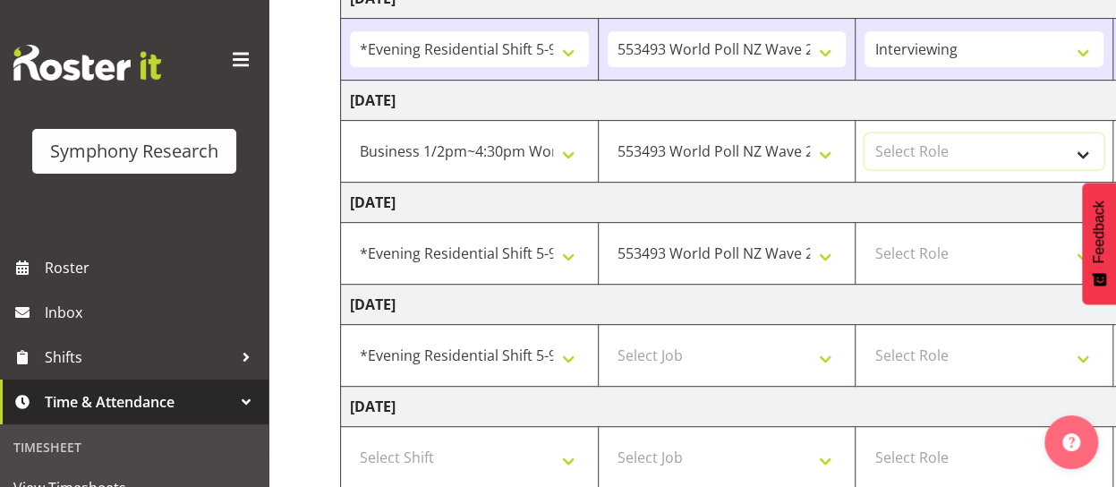
select select "47"
click at [864, 133] on select "Select Role Briefing Interviewing" at bounding box center [983, 151] width 239 height 36
click at [913, 251] on select "Select Role Briefing Interviewing" at bounding box center [983, 253] width 239 height 36
select select "47"
click at [864, 235] on select "Select Role Briefing Interviewing" at bounding box center [983, 253] width 239 height 36
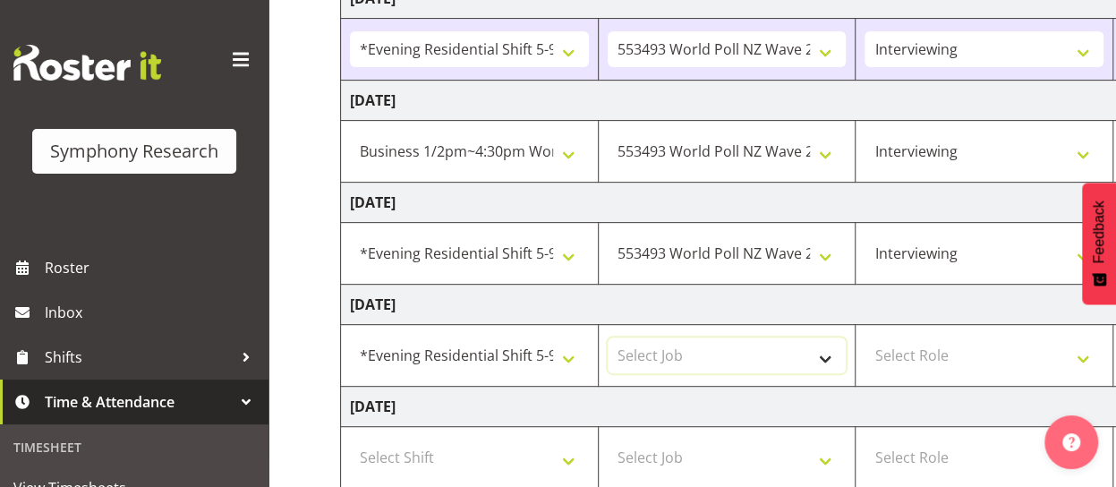
click at [814, 355] on select "Select Job 550060 IF Admin 553492 World Poll Aus Wave 2 Main 2025 553493 World …" at bounding box center [727, 355] width 239 height 36
select select "10499"
click at [608, 337] on select "Select Job 550060 IF Admin 553492 World Poll Aus Wave 2 Main 2025 553493 World …" at bounding box center [727, 355] width 239 height 36
click at [565, 348] on select "!!Weekend Residential (Roster IT Shift Label) *Business 9/10am ~ 4:30pm *Busine…" at bounding box center [469, 355] width 239 height 36
select select "56692"
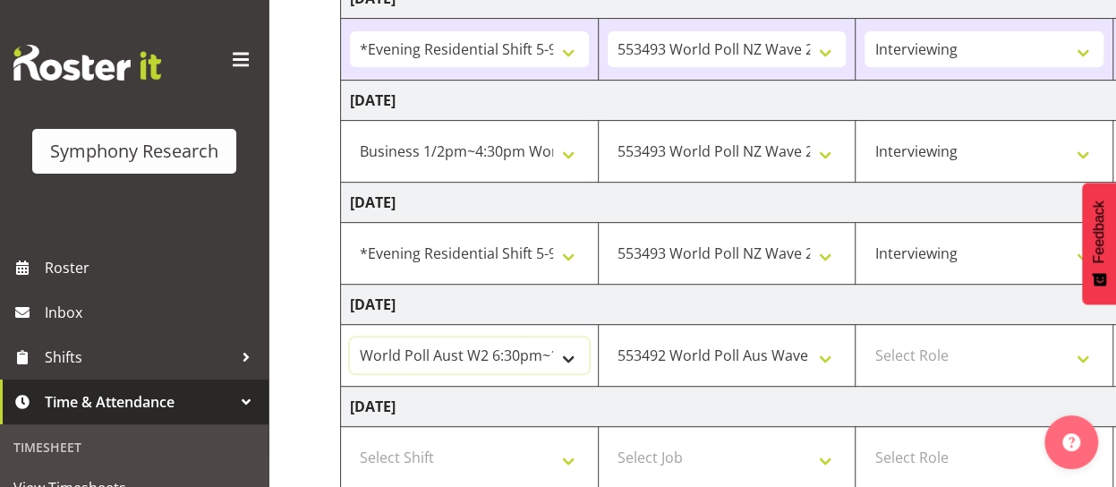
click at [350, 337] on select "!!Weekend Residential (Roster IT Shift Label) *Business 9/10am ~ 4:30pm *Busine…" at bounding box center [469, 355] width 239 height 36
click at [562, 250] on select "!!Weekend Residential (Roster IT Shift Label) *Business 9/10am ~ 4:30pm *Busine…" at bounding box center [469, 253] width 239 height 36
click at [941, 352] on select "Select Role Briefing Interviewing" at bounding box center [983, 355] width 239 height 36
select select "47"
click at [864, 337] on select "Select Role Briefing Interviewing" at bounding box center [983, 355] width 239 height 36
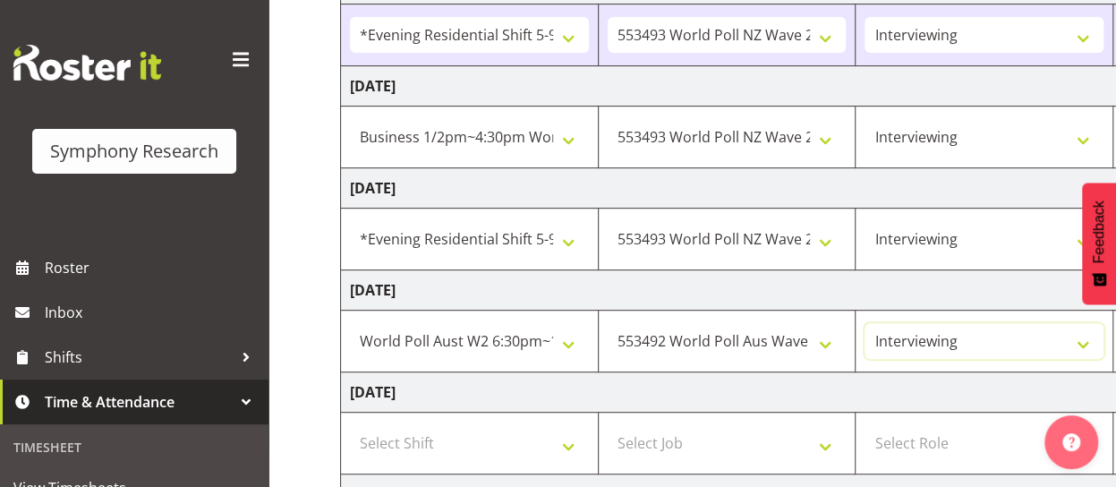
scroll to position [322, 0]
click at [959, 386] on td "[DATE]" at bounding box center [967, 394] width 1252 height 40
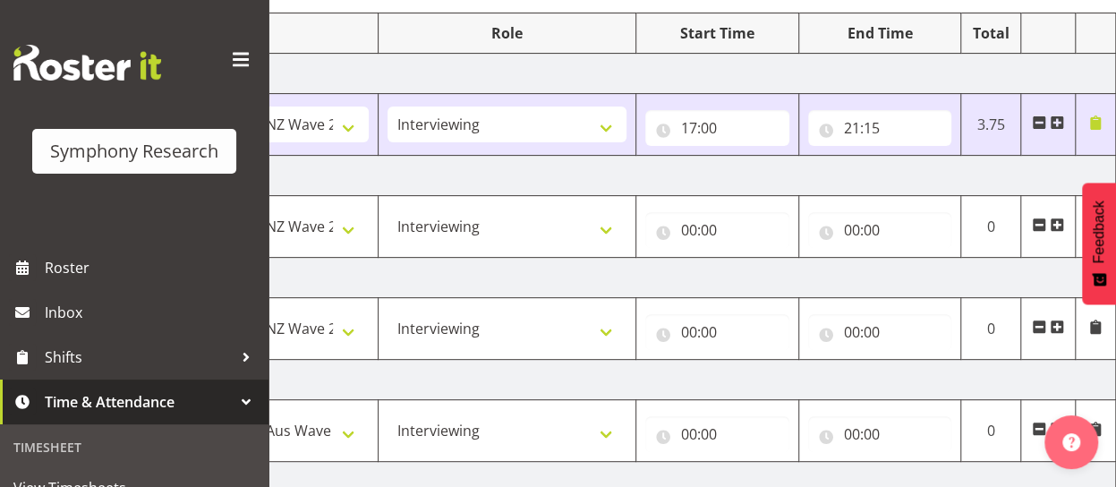
scroll to position [229, 0]
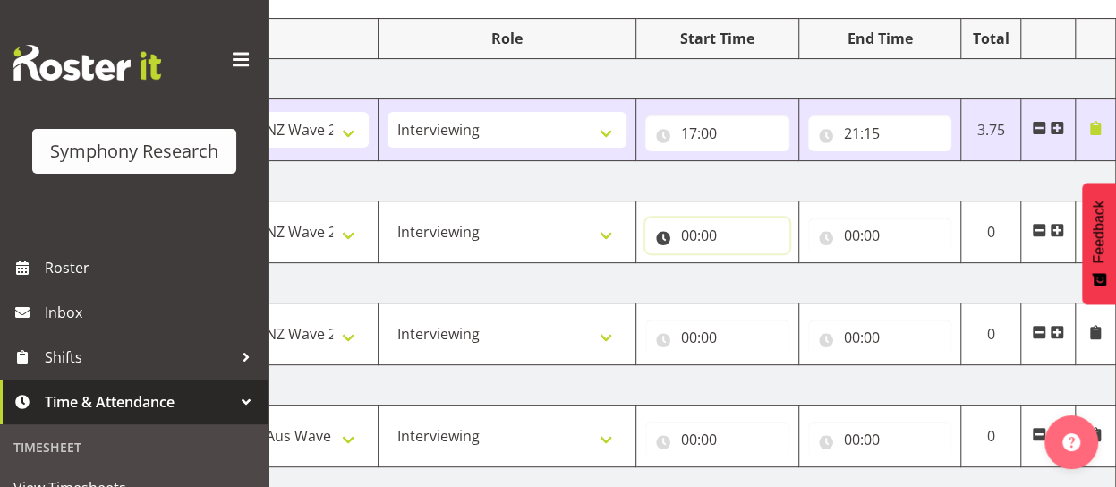
click at [706, 225] on input "00:00" at bounding box center [717, 235] width 144 height 36
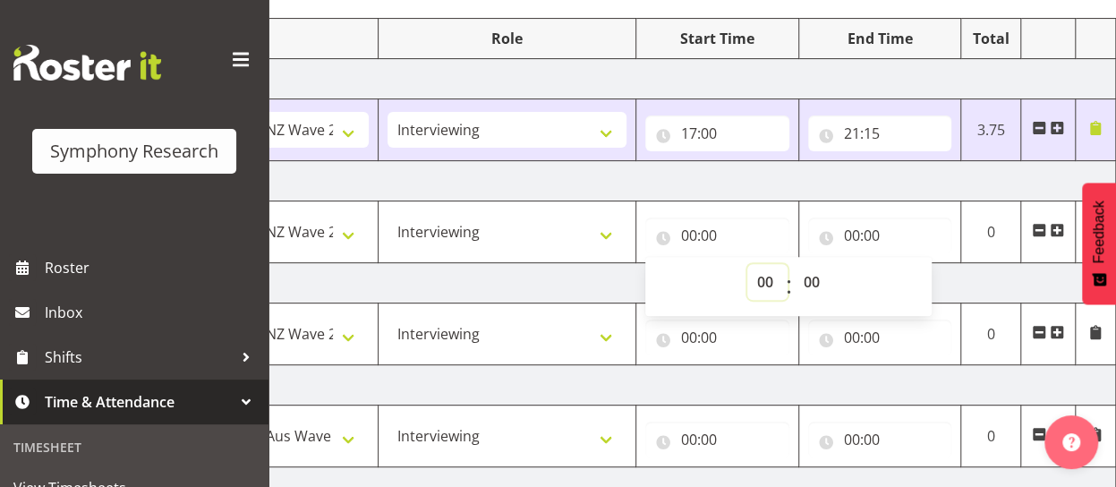
click at [769, 282] on select "00 01 02 03 04 05 06 07 08 09 10 11 12 13 14 15 16 17 18 19 20 21 22 23" at bounding box center [767, 282] width 40 height 36
select select "14"
click at [747, 264] on select "00 01 02 03 04 05 06 07 08 09 10 11 12 13 14 15 16 17 18 19 20 21 22 23" at bounding box center [767, 282] width 40 height 36
type input "14:00"
click at [869, 232] on input "00:00" at bounding box center [880, 235] width 144 height 36
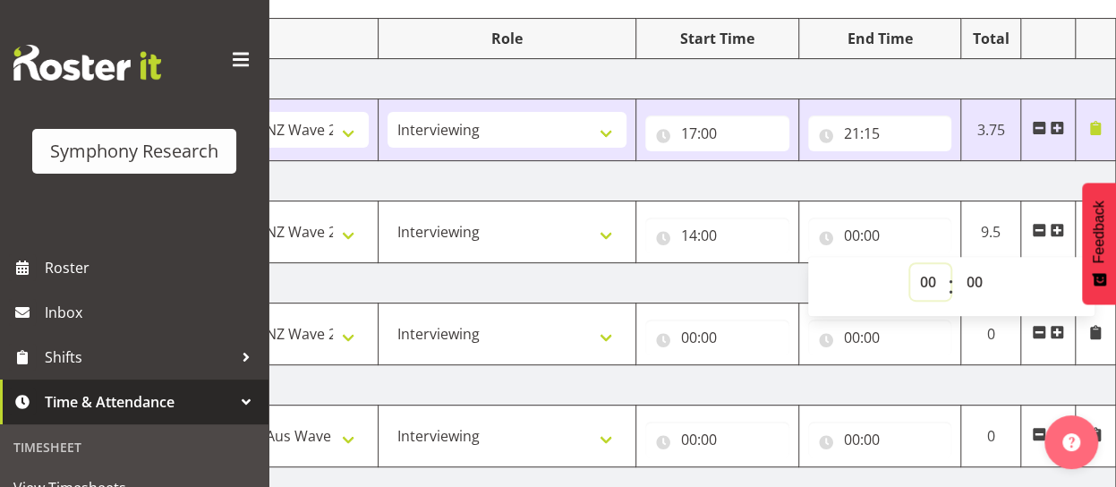
click at [922, 282] on select "00 01 02 03 04 05 06 07 08 09 10 11 12 13 14 15 16 17 18 19 20 21 22 23" at bounding box center [930, 282] width 40 height 36
select select "16"
click at [910, 264] on select "00 01 02 03 04 05 06 07 08 09 10 11 12 13 14 15 16 17 18 19 20 21 22 23" at bounding box center [930, 282] width 40 height 36
type input "16:00"
click at [981, 289] on select "00 01 02 03 04 05 06 07 08 09 10 11 12 13 14 15 16 17 18 19 20 21 22 23 24 25 2…" at bounding box center [976, 282] width 40 height 36
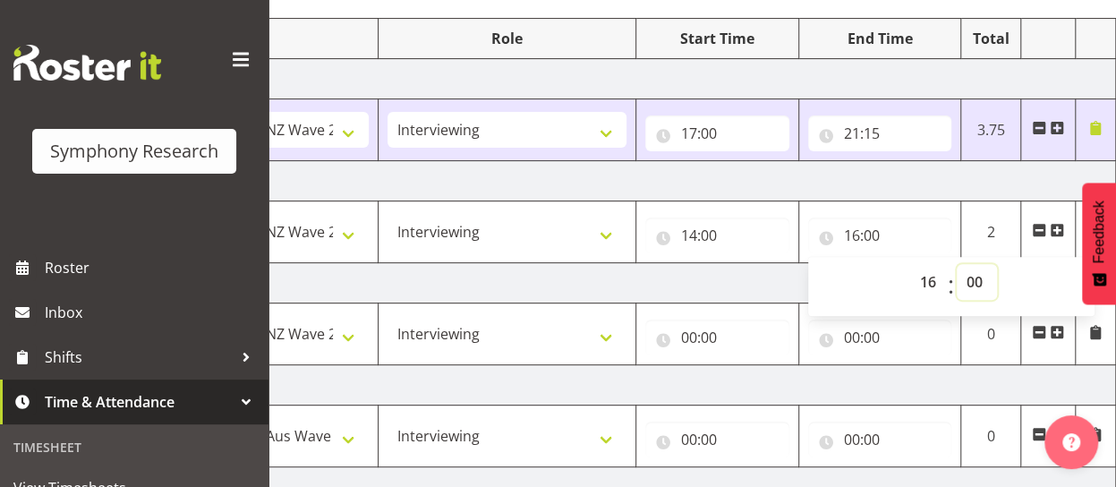
select select "30"
click at [956, 264] on select "00 01 02 03 04 05 06 07 08 09 10 11 12 13 14 15 16 17 18 19 20 21 22 23 24 25 2…" at bounding box center [976, 282] width 40 height 36
type input "16:30"
click at [688, 276] on td "[DATE]" at bounding box center [490, 283] width 1252 height 40
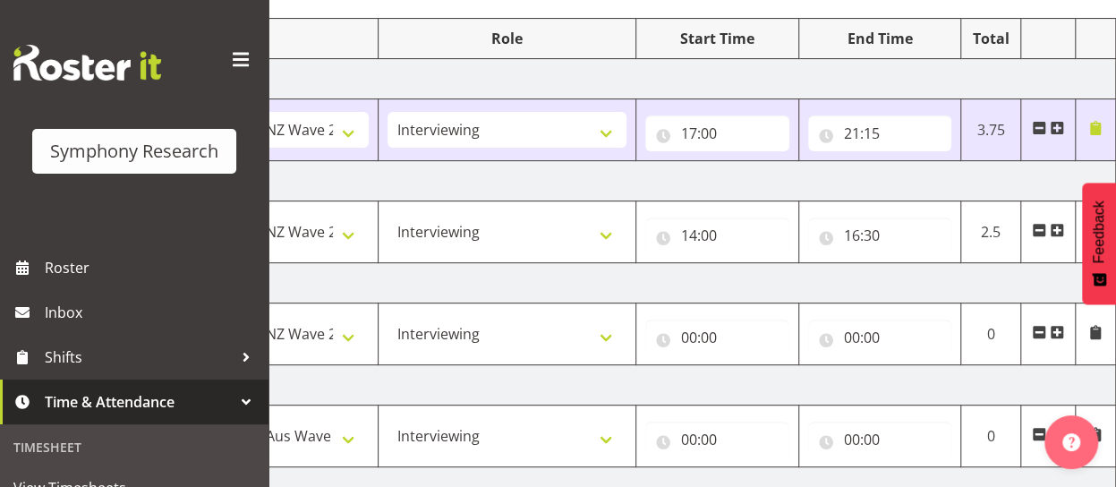
click at [1058, 226] on span at bounding box center [1057, 230] width 14 height 14
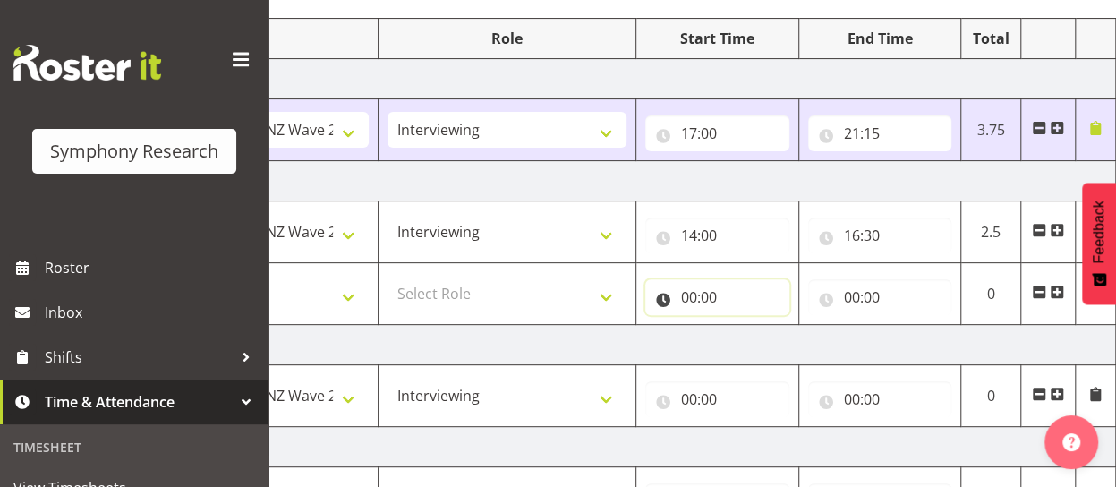
click at [701, 289] on input "00:00" at bounding box center [717, 297] width 144 height 36
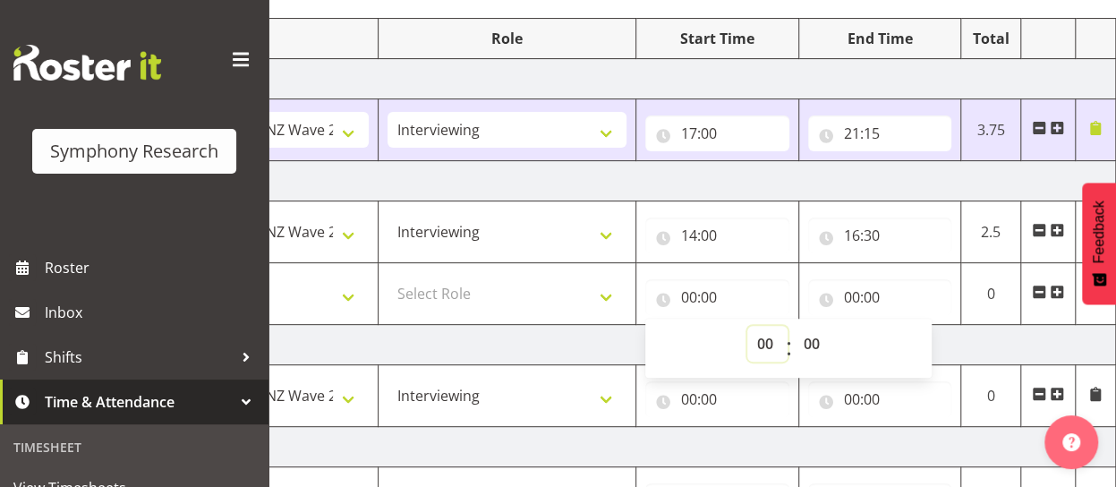
click at [769, 336] on select "00 01 02 03 04 05 06 07 08 09 10 11 12 13 14 15 16 17 18 19 20 21 22 23" at bounding box center [767, 344] width 40 height 36
select select "17"
click at [747, 326] on select "00 01 02 03 04 05 06 07 08 09 10 11 12 13 14 15 16 17 18 19 20 21 22 23" at bounding box center [767, 344] width 40 height 36
type input "17:00"
click at [858, 293] on input "00:00" at bounding box center [880, 297] width 144 height 36
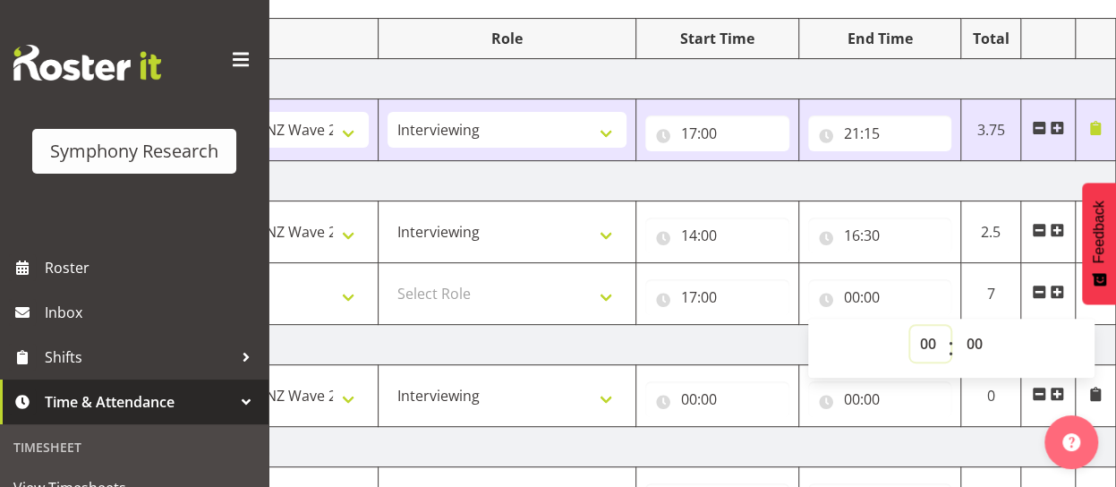
click at [920, 341] on select "00 01 02 03 04 05 06 07 08 09 10 11 12 13 14 15 16 17 18 19 20 21 22 23" at bounding box center [930, 344] width 40 height 36
select select "21"
click at [910, 326] on select "00 01 02 03 04 05 06 07 08 09 10 11 12 13 14 15 16 17 18 19 20 21 22 23" at bounding box center [930, 344] width 40 height 36
type input "21:00"
click at [503, 283] on select "Select Role Briefing Interviewing" at bounding box center [506, 294] width 239 height 36
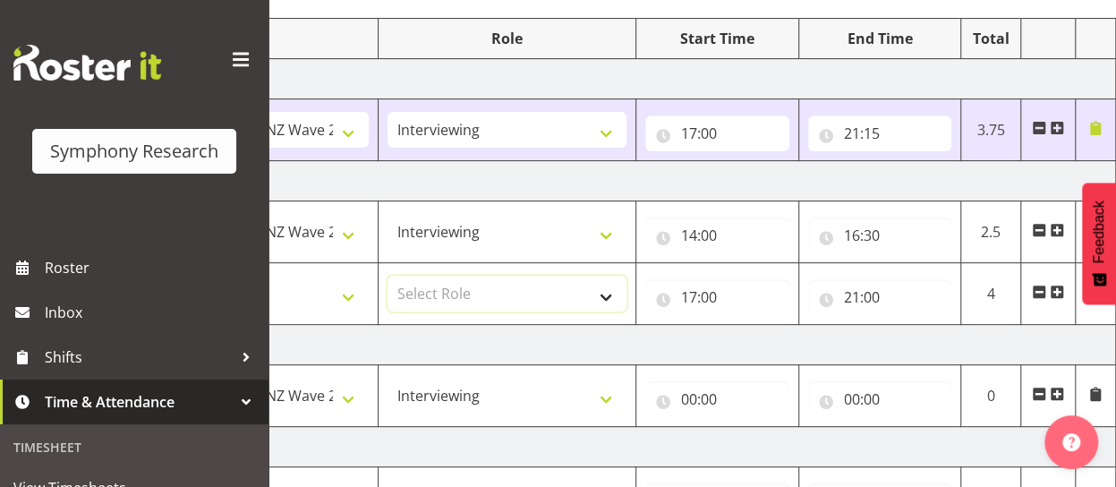
select select "47"
click at [387, 276] on select "Select Role Briefing Interviewing" at bounding box center [506, 294] width 239 height 36
click at [694, 395] on input "00:00" at bounding box center [717, 399] width 144 height 36
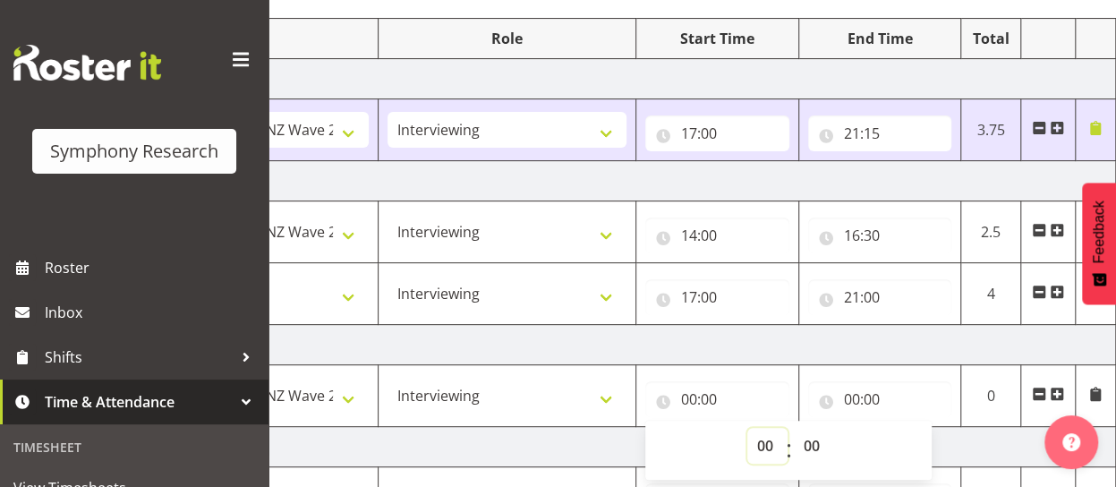
click at [768, 438] on select "00 01 02 03 04 05 06 07 08 09 10 11 12 13 14 15 16 17 18 19 20 21 22 23" at bounding box center [767, 446] width 40 height 36
select select "18"
click at [747, 428] on select "00 01 02 03 04 05 06 07 08 09 10 11 12 13 14 15 16 17 18 19 20 21 22 23" at bounding box center [767, 446] width 40 height 36
type input "18:00"
click at [811, 441] on select "00 01 02 03 04 05 06 07 08 09 10 11 12 13 14 15 16 17 18 19 20 21 22 23 24 25 2…" at bounding box center [814, 446] width 40 height 36
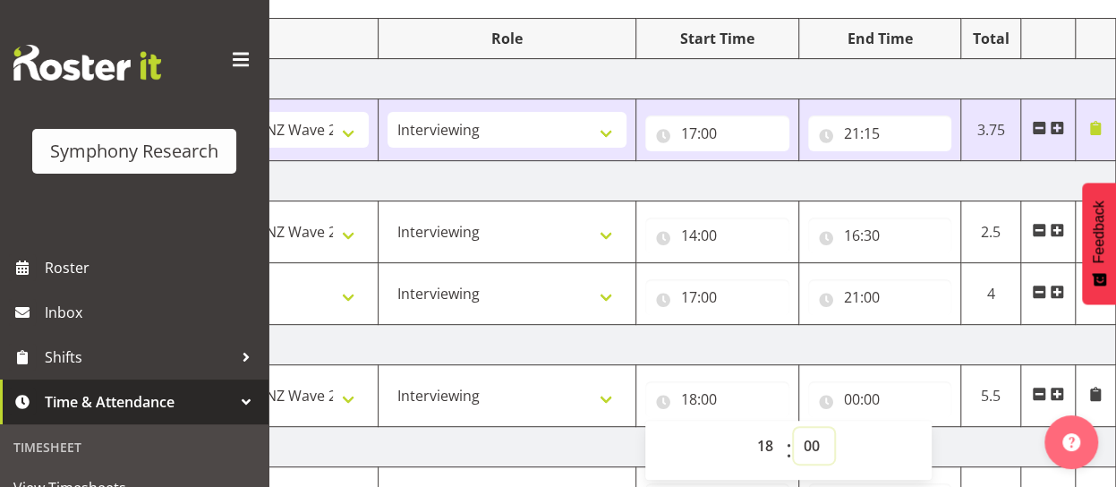
select select "30"
click at [794, 428] on select "00 01 02 03 04 05 06 07 08 09 10 11 12 13 14 15 16 17 18 19 20 21 22 23 24 25 2…" at bounding box center [814, 446] width 40 height 36
type input "18:30"
click at [869, 393] on input "00:00" at bounding box center [880, 399] width 144 height 36
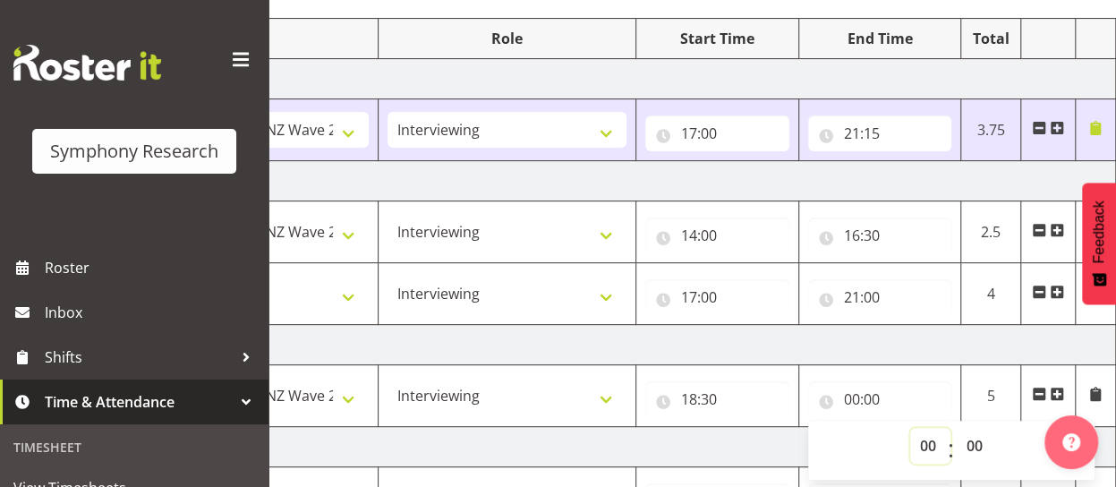
click at [932, 439] on select "00 01 02 03 04 05 06 07 08 09 10 11 12 13 14 15 16 17 18 19 20 21 22 23" at bounding box center [930, 446] width 40 height 36
select select "22"
click at [910, 428] on select "00 01 02 03 04 05 06 07 08 09 10 11 12 13 14 15 16 17 18 19 20 21 22 23" at bounding box center [930, 446] width 40 height 36
type input "22:00"
click at [979, 436] on select "00 01 02 03 04 05 06 07 08 09 10 11 12 13 14 15 16 17 18 19 20 21 22 23 24 25 2…" at bounding box center [976, 446] width 40 height 36
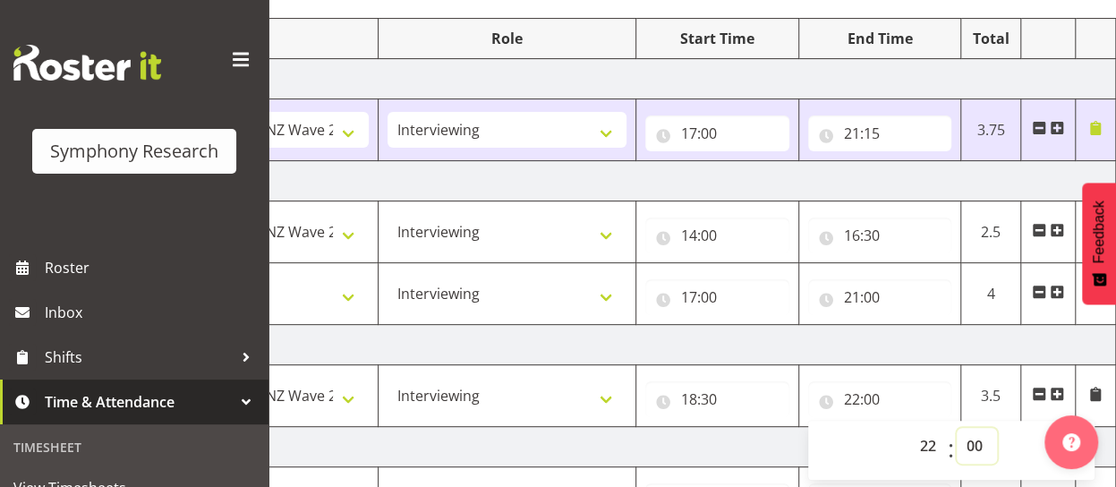
select select "30"
click at [956, 428] on select "00 01 02 03 04 05 06 07 08 09 10 11 12 13 14 15 16 17 18 19 20 21 22 23 24 25 2…" at bounding box center [976, 446] width 40 height 36
type input "22:30"
click at [344, 297] on select "Select Job 550060 IF Admin 553492 World Poll Aus Wave 2 Main 2025 553493 World …" at bounding box center [250, 294] width 239 height 36
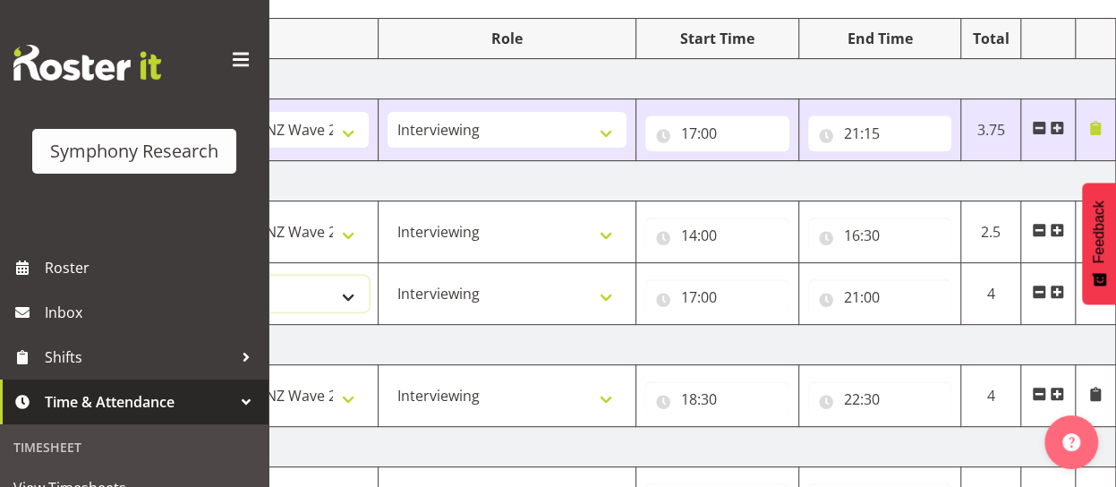
select select "10527"
click at [131, 276] on select "Select Job 550060 IF Admin 553492 World Poll Aus Wave 2 Main 2025 553493 World …" at bounding box center [250, 294] width 239 height 36
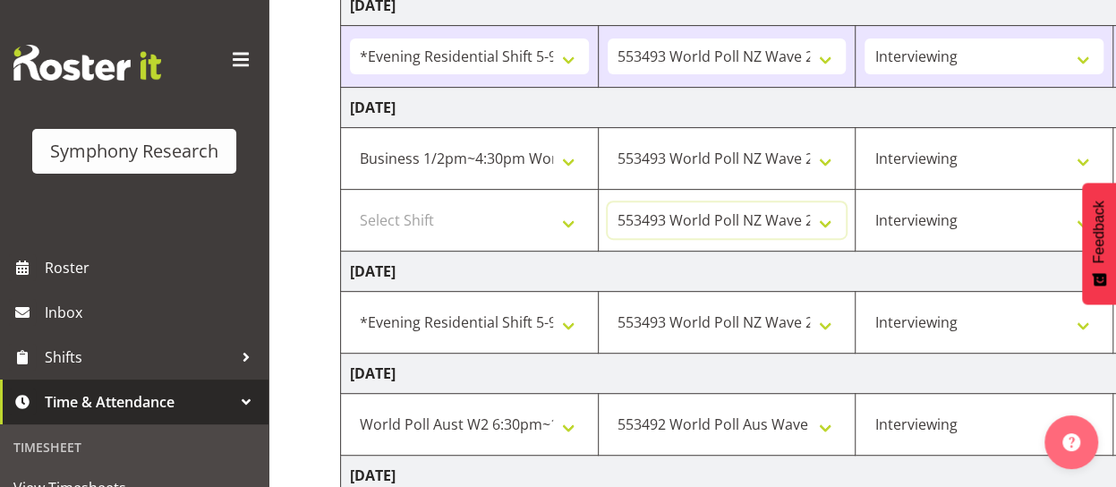
scroll to position [301, 0]
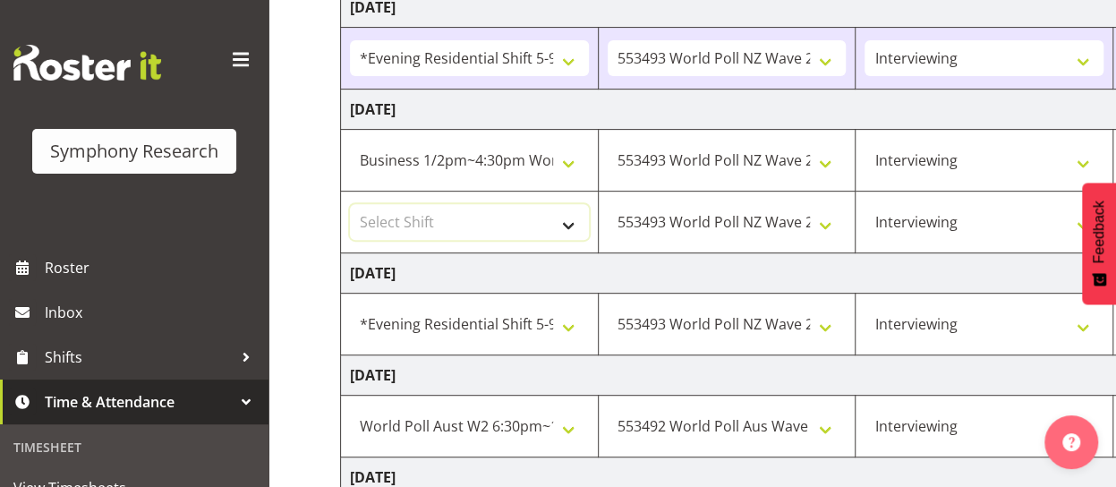
click at [561, 219] on select "Select Shift !!Weekend Residential (Roster IT Shift Label) *Business 9/10am ~ 4…" at bounding box center [469, 222] width 239 height 36
select select "48116"
click at [350, 204] on select "Select Shift !!Weekend Residential (Roster IT Shift Label) *Business 9/10am ~ 4…" at bounding box center [469, 222] width 239 height 36
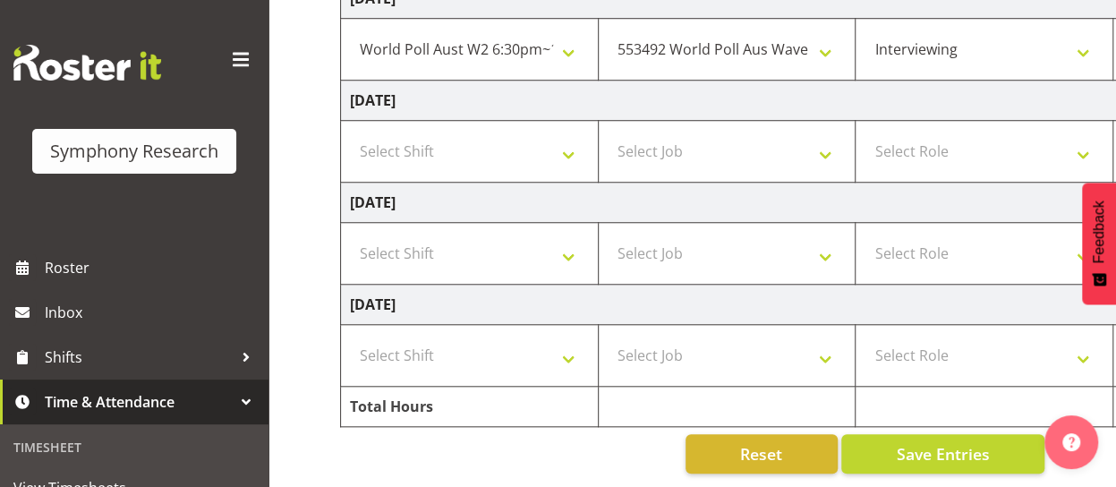
scroll to position [684, 0]
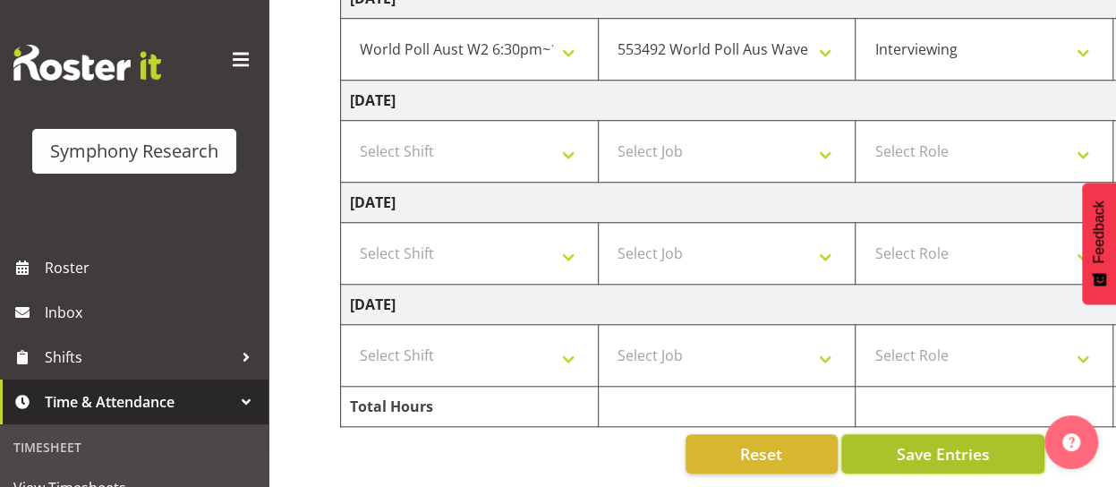
click at [927, 442] on span "Save Entries" at bounding box center [942, 453] width 93 height 23
select select
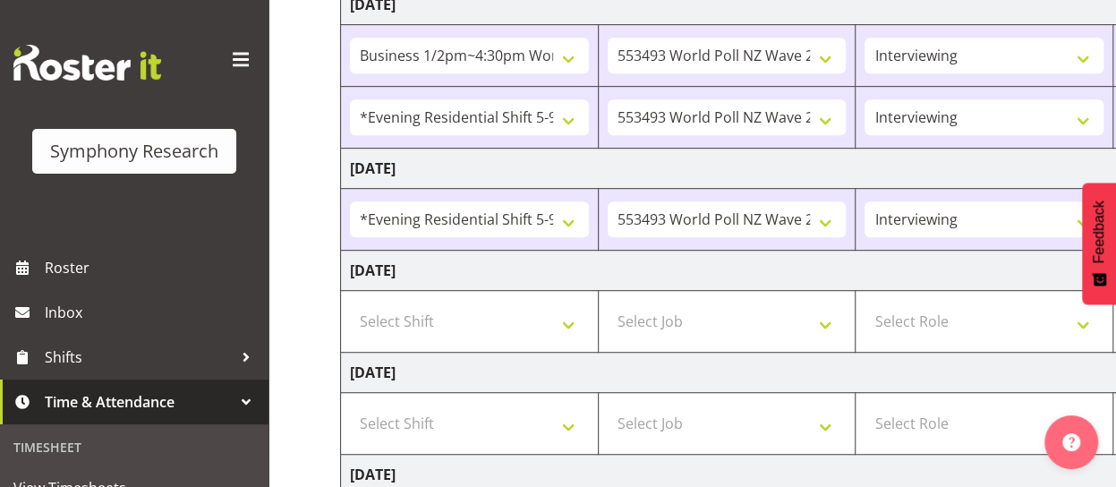
scroll to position [416, 0]
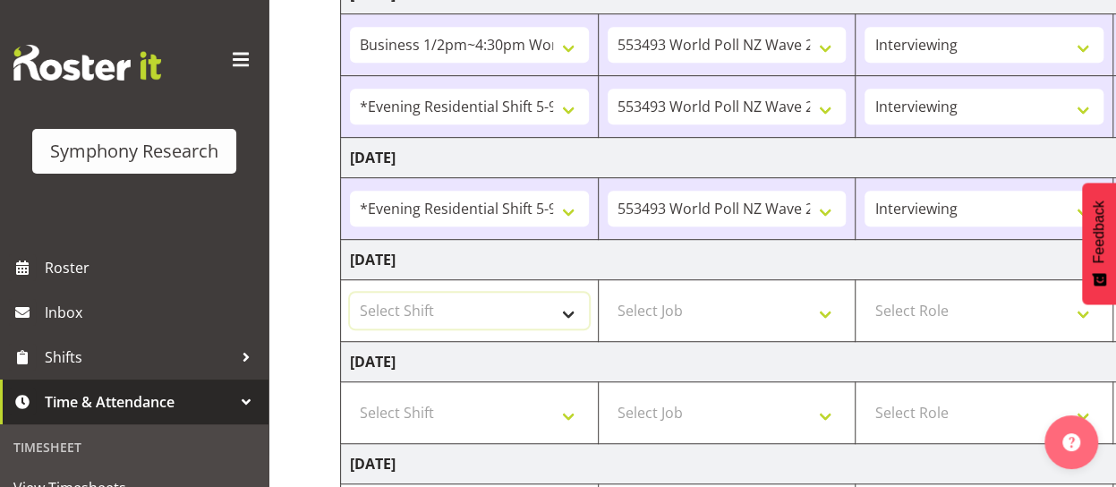
click at [557, 306] on select "Select Shift !!Weekend Residential (Roster IT Shift Label) *Business 9/10am ~ 4…" at bounding box center [469, 311] width 239 height 36
click at [350, 293] on select "Select Shift !!Weekend Residential (Roster IT Shift Label) *Business 9/10am ~ 4…" at bounding box center [469, 311] width 239 height 36
click at [565, 307] on select "!!Weekend Residential (Roster IT Shift Label) *Business 9/10am ~ 4:30pm *Busine…" at bounding box center [469, 311] width 239 height 36
select select "56692"
click at [350, 293] on select "!!Weekend Residential (Roster IT Shift Label) *Business 9/10am ~ 4:30pm *Busine…" at bounding box center [469, 311] width 239 height 36
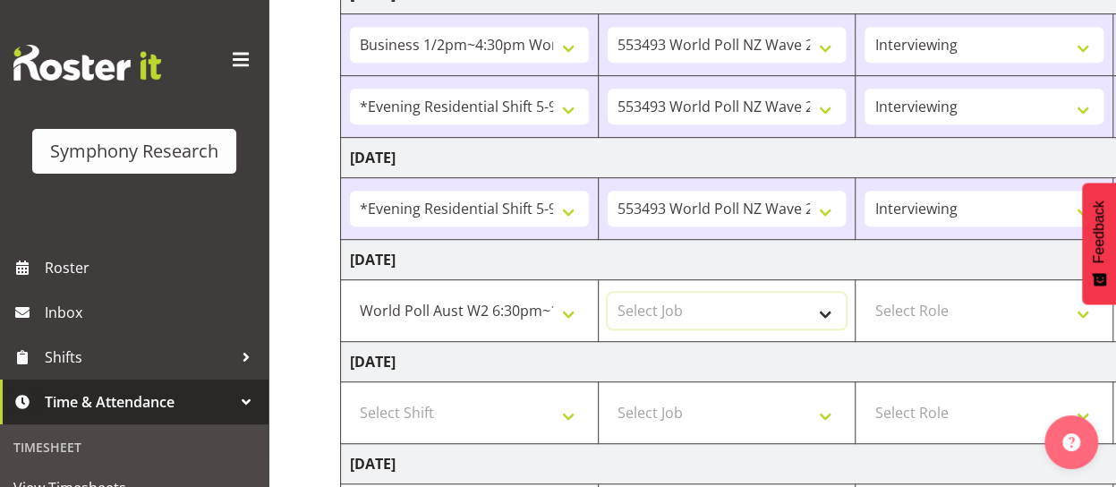
click at [807, 310] on select "Select Job 550060 IF Admin 553492 World Poll Aus Wave 2 Main 2025 553493 World …" at bounding box center [727, 311] width 239 height 36
select select "10499"
click at [608, 293] on select "Select Job 550060 IF Admin 553492 World Poll Aus Wave 2 Main 2025 553493 World …" at bounding box center [727, 311] width 239 height 36
click at [954, 308] on select "Select Role Briefing Interviewing" at bounding box center [983, 311] width 239 height 36
select select "47"
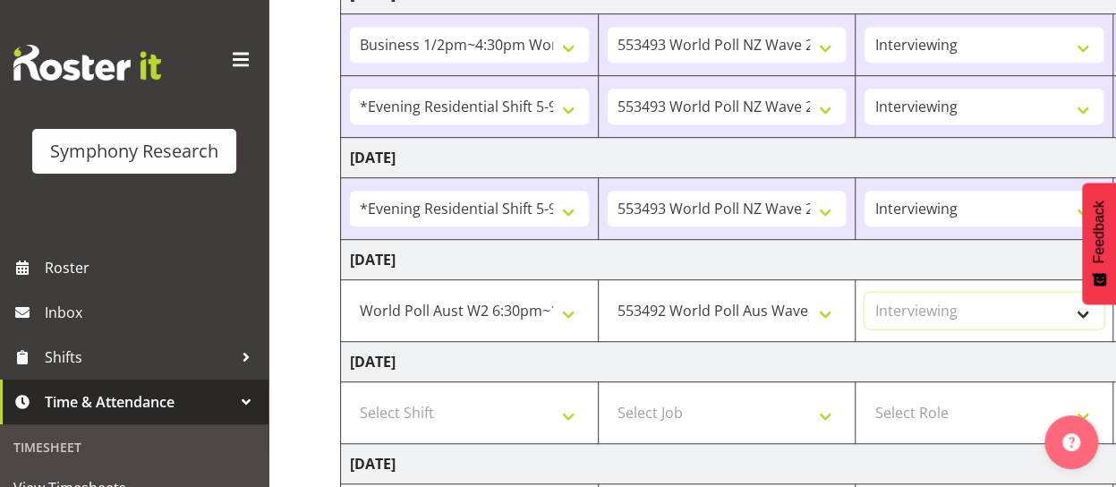
click at [864, 293] on select "Select Role Briefing Interviewing" at bounding box center [983, 311] width 239 height 36
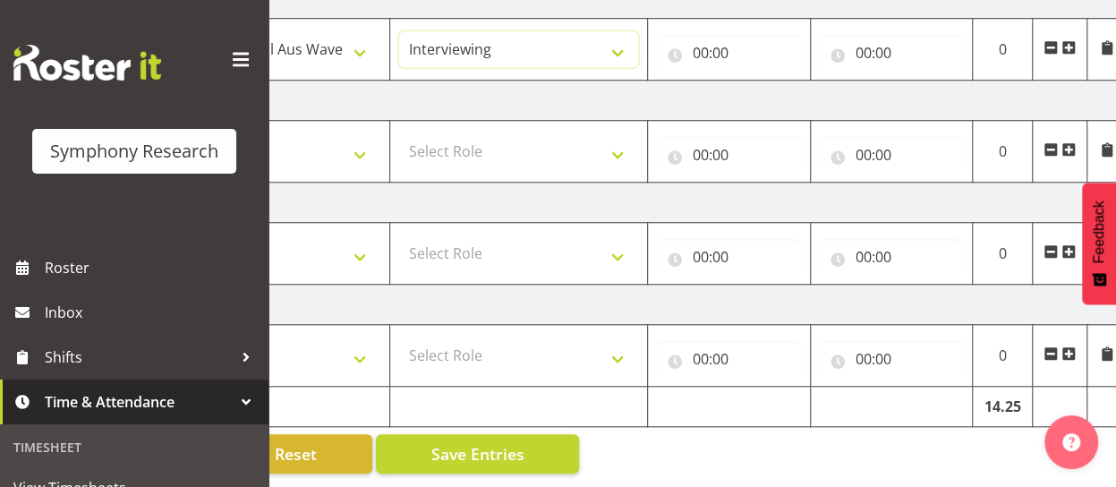
scroll to position [0, 477]
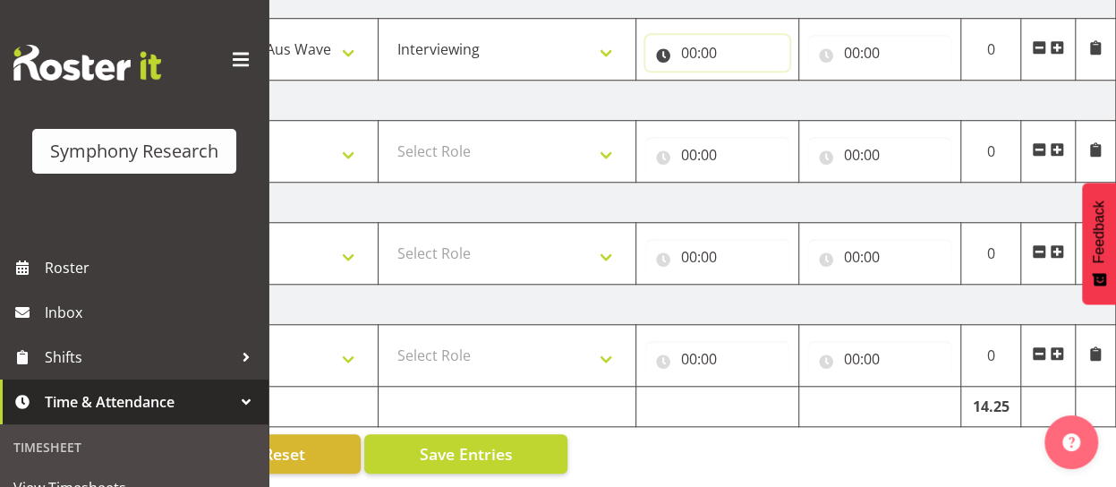
click at [699, 45] on input "00:00" at bounding box center [717, 53] width 144 height 36
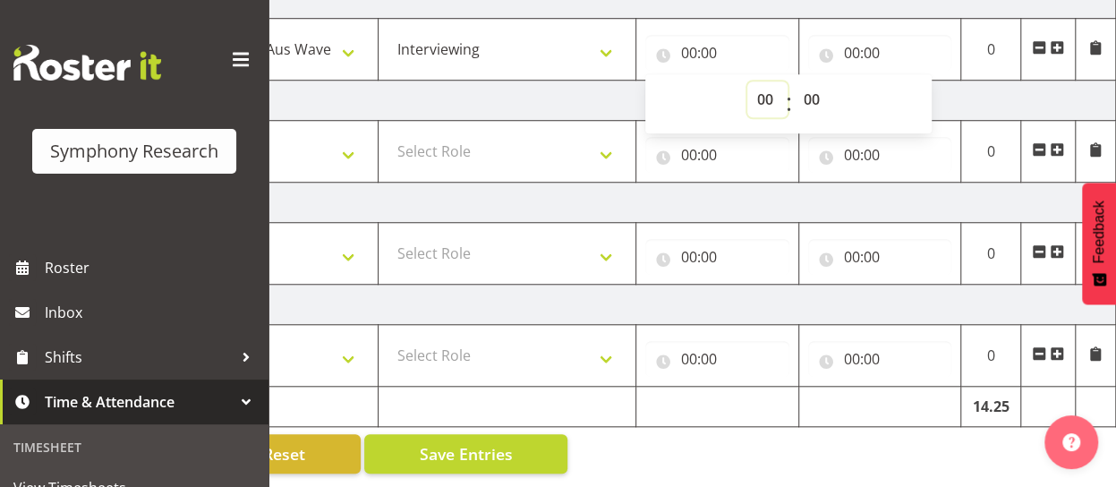
click at [765, 92] on select "00 01 02 03 04 05 06 07 08 09 10 11 12 13 14 15 16 17 18 19 20 21 22 23" at bounding box center [767, 99] width 40 height 36
select select "18"
click at [747, 81] on select "00 01 02 03 04 05 06 07 08 09 10 11 12 13 14 15 16 17 18 19 20 21 22 23" at bounding box center [767, 99] width 40 height 36
type input "18:00"
click at [812, 89] on select "00 01 02 03 04 05 06 07 08 09 10 11 12 13 14 15 16 17 18 19 20 21 22 23 24 25 2…" at bounding box center [814, 99] width 40 height 36
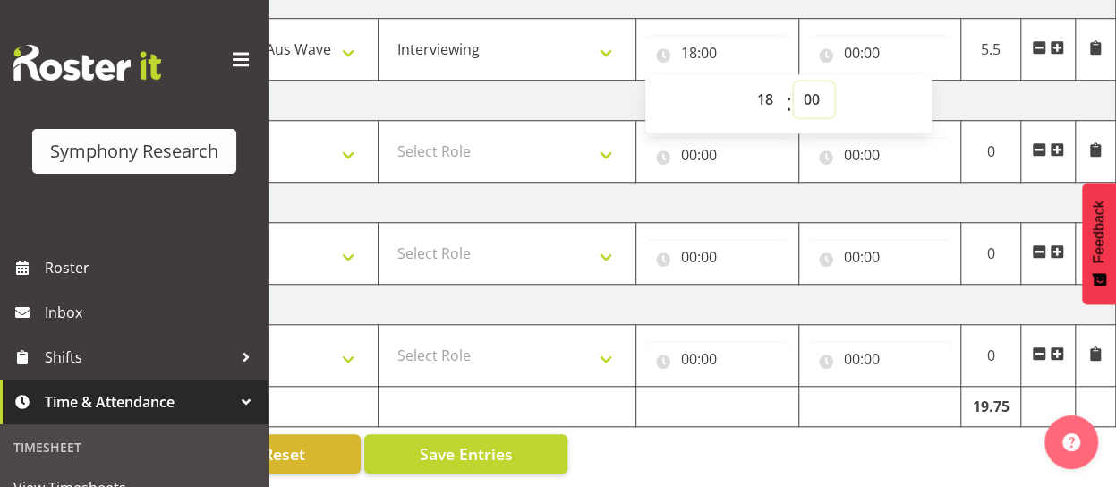
select select "30"
click at [794, 81] on select "00 01 02 03 04 05 06 07 08 09 10 11 12 13 14 15 16 17 18 19 20 21 22 23 24 25 2…" at bounding box center [814, 99] width 40 height 36
type input "18:30"
click at [871, 35] on input "00:00" at bounding box center [880, 53] width 144 height 36
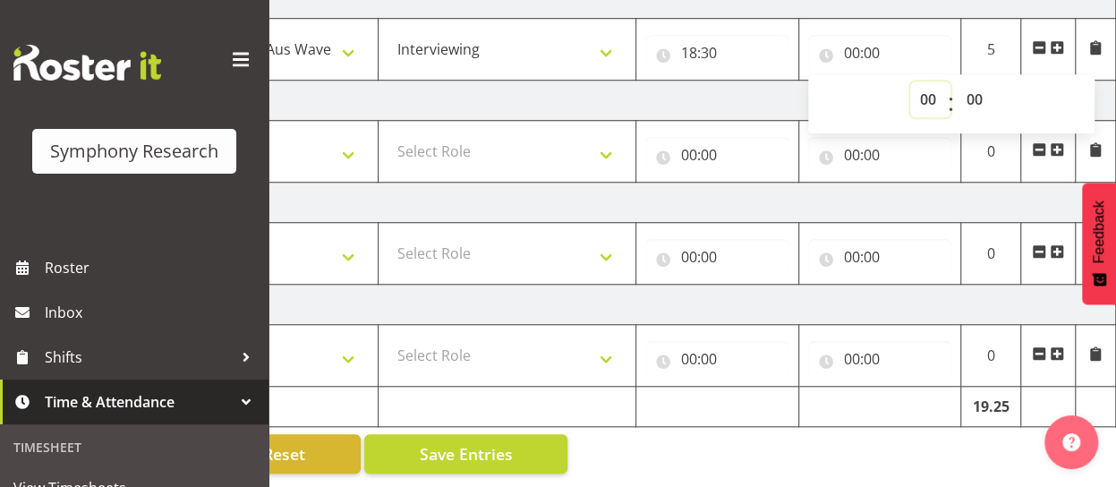
click at [931, 86] on select "00 01 02 03 04 05 06 07 08 09 10 11 12 13 14 15 16 17 18 19 20 21 22 23" at bounding box center [930, 99] width 40 height 36
select select "22"
click at [910, 81] on select "00 01 02 03 04 05 06 07 08 09 10 11 12 13 14 15 16 17 18 19 20 21 22 23" at bounding box center [930, 99] width 40 height 36
type input "22:00"
click at [975, 88] on select "00 01 02 03 04 05 06 07 08 09 10 11 12 13 14 15 16 17 18 19 20 21 22 23 24 25 2…" at bounding box center [976, 99] width 40 height 36
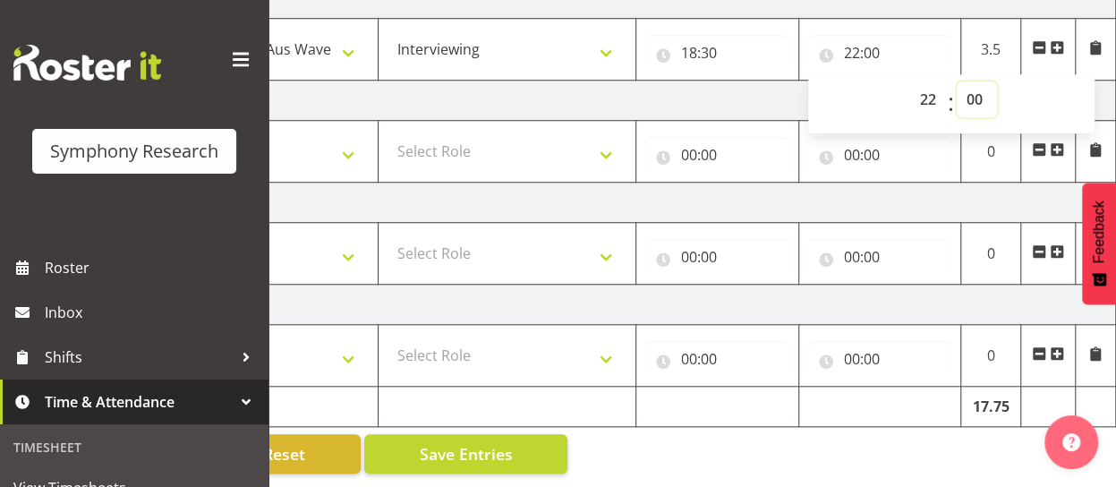
select select "30"
click at [956, 81] on select "00 01 02 03 04 05 06 07 08 09 10 11 12 13 14 15 16 17 18 19 20 21 22 23 24 25 2…" at bounding box center [976, 99] width 40 height 36
type input "22:30"
click at [777, 90] on td "[DATE]" at bounding box center [490, 101] width 1252 height 40
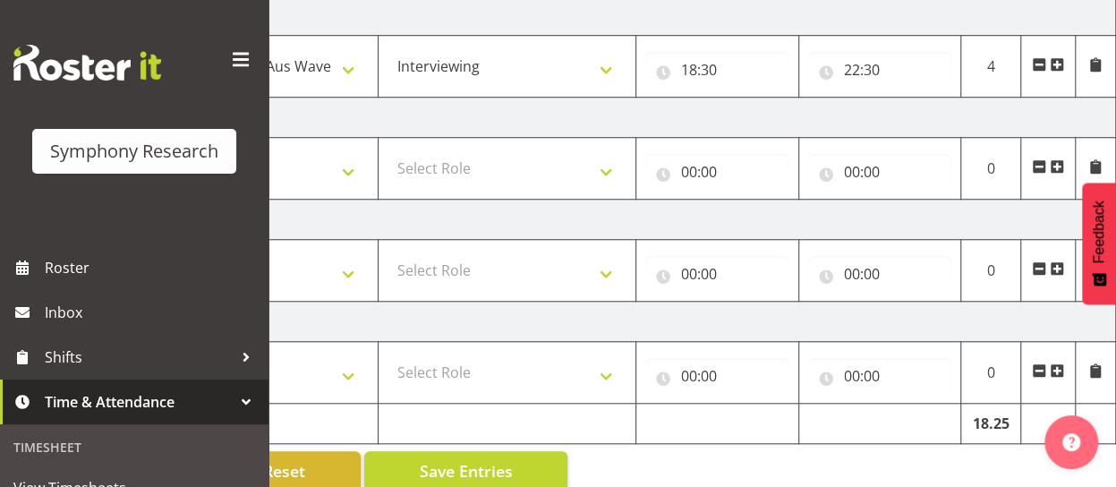
scroll to position [684, 0]
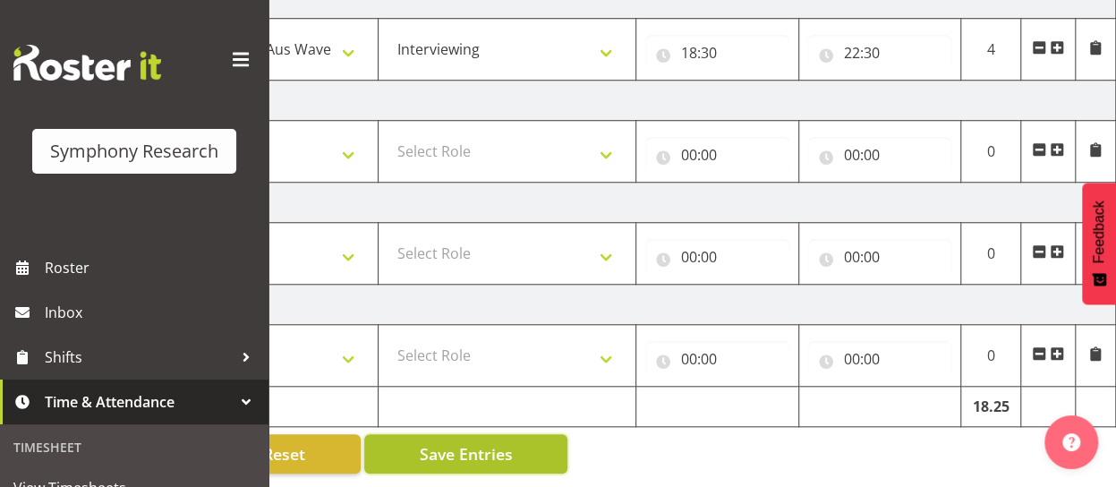
click at [497, 443] on span "Save Entries" at bounding box center [465, 453] width 93 height 23
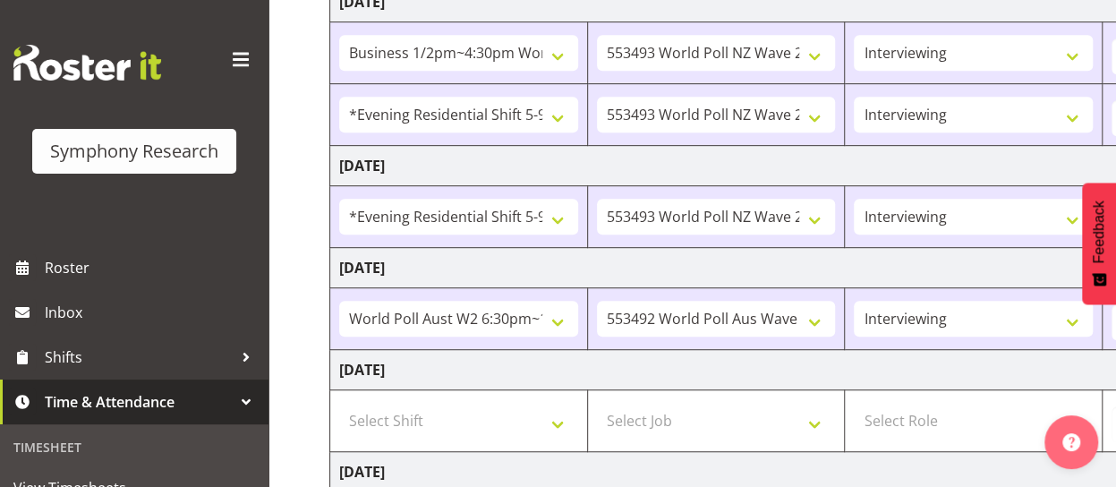
scroll to position [403, 0]
